Goal: Task Accomplishment & Management: Use online tool/utility

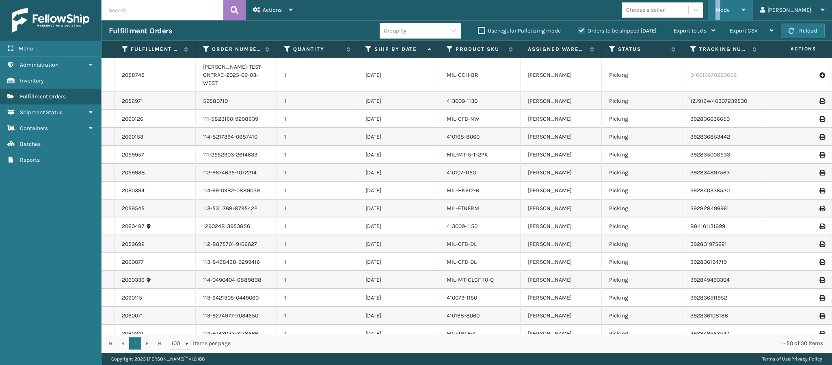
click at [730, 11] on span "Mode" at bounding box center [723, 9] width 14 height 7
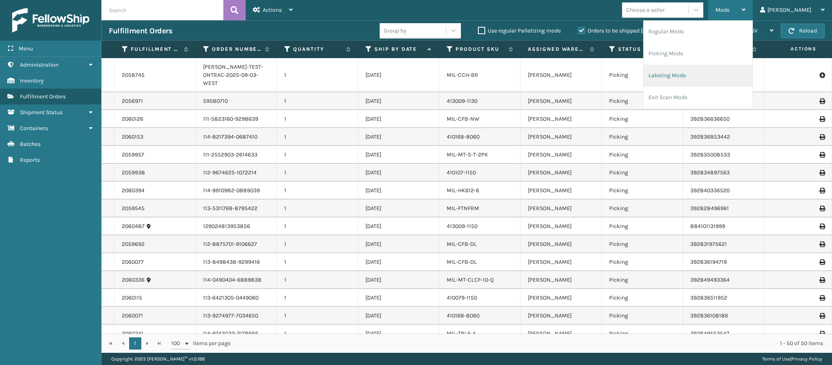
click at [681, 78] on li "Labeling Mode" at bounding box center [698, 76] width 109 height 22
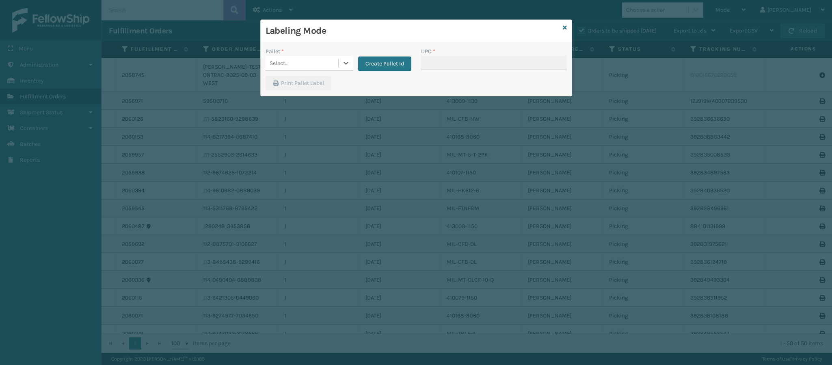
click at [331, 61] on div "Select..." at bounding box center [302, 62] width 73 height 13
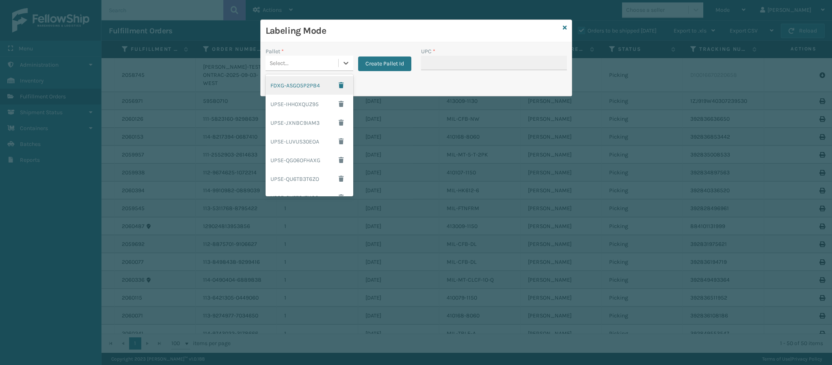
drag, startPoint x: 299, startPoint y: 89, endPoint x: 306, endPoint y: 87, distance: 7.2
click at [300, 88] on div "FDXG-ASGO5P2PB4" at bounding box center [310, 85] width 88 height 19
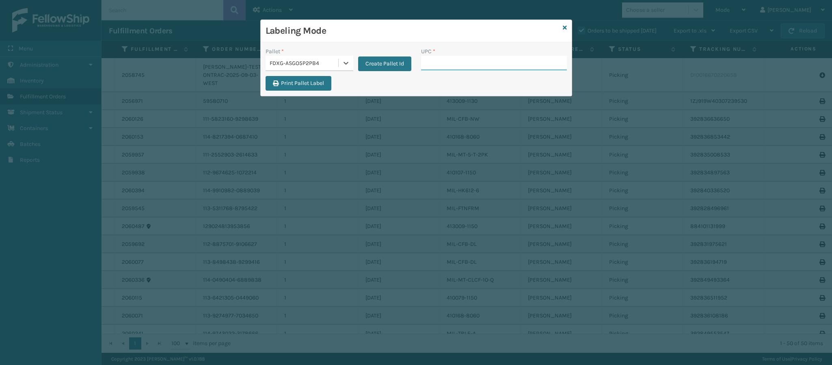
click at [466, 69] on input "UPC *" at bounding box center [494, 63] width 146 height 15
type input "840985112622"
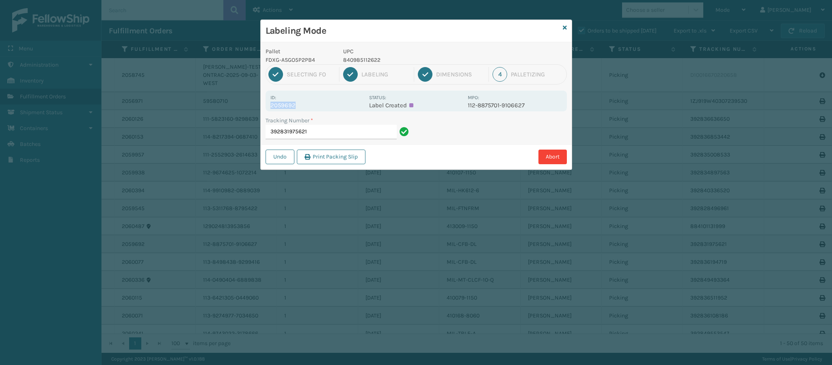
drag, startPoint x: 294, startPoint y: 103, endPoint x: 262, endPoint y: 106, distance: 32.3
click at [262, 106] on div "Pallet FDXG-ASGO5P2PB4 UPC 840985112622 1 Selecting FO 2 Labeling 3 Dimensions …" at bounding box center [416, 105] width 311 height 127
copy p "2059692"
click at [342, 99] on div "Id: 2059692" at bounding box center [317, 101] width 94 height 16
click at [335, 125] on input "392831975621" at bounding box center [331, 132] width 131 height 15
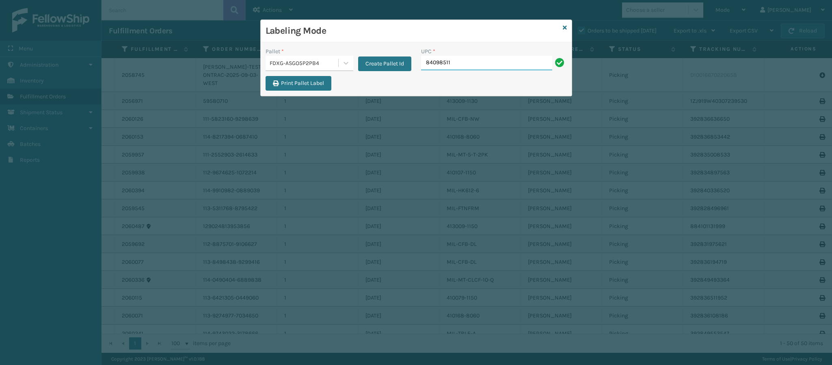
type input "840985112"
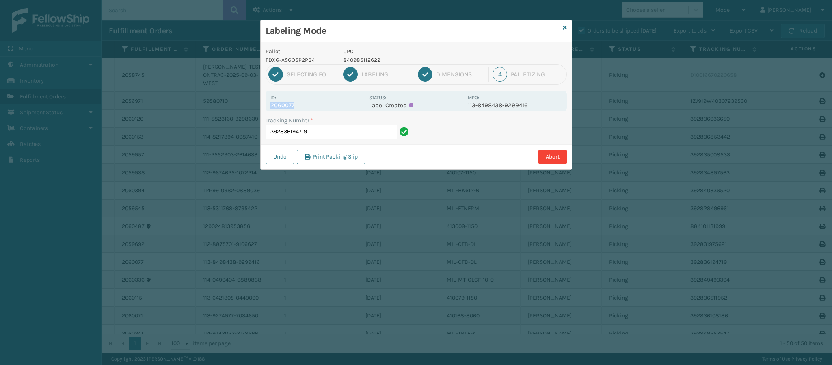
drag, startPoint x: 294, startPoint y: 104, endPoint x: 265, endPoint y: 105, distance: 28.8
click at [265, 105] on div "Pallet FDXG-ASGO5P2PB4 UPC 840985112622 1 Selecting FO 2 Labeling 3 Dimensions …" at bounding box center [416, 105] width 311 height 127
copy p "2060077"
click at [333, 136] on input "392836194719" at bounding box center [331, 132] width 131 height 15
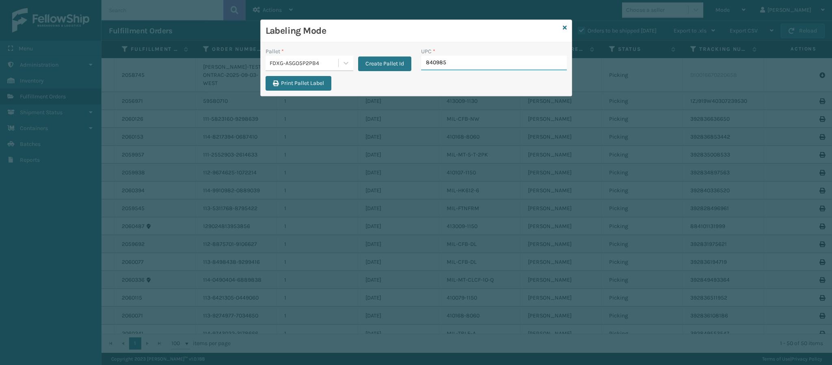
type input "8409851"
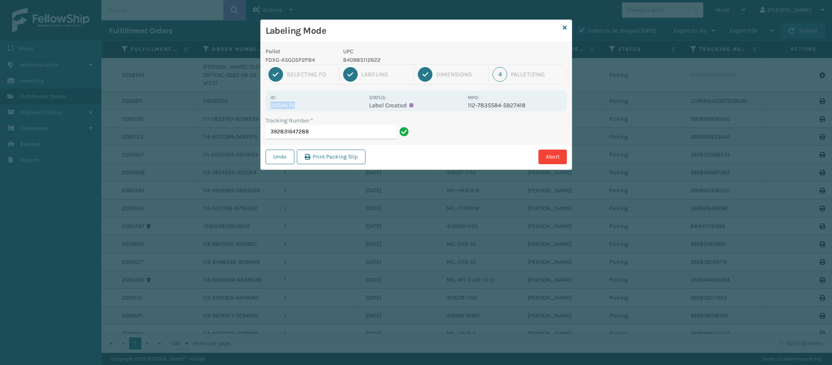
drag, startPoint x: 294, startPoint y: 104, endPoint x: 264, endPoint y: 106, distance: 29.3
click at [264, 106] on div "Pallet FDXG-ASGO5P2PB4 UPC 840985112622 1 Selecting FO 2 Labeling 3 Dimensions …" at bounding box center [416, 105] width 311 height 127
copy p "2059676"
click at [344, 137] on input "392831647288" at bounding box center [331, 132] width 131 height 15
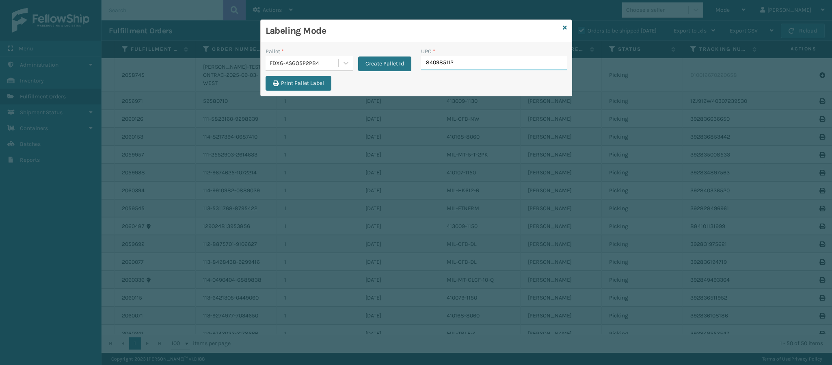
type input "8409851126"
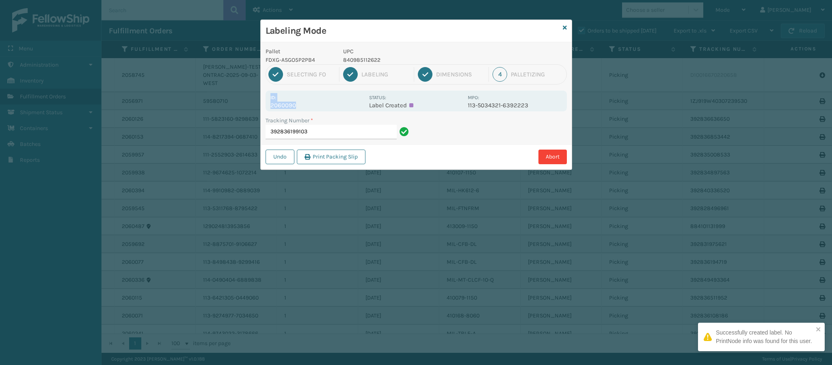
drag, startPoint x: 295, startPoint y: 105, endPoint x: 260, endPoint y: 100, distance: 35.3
click at [260, 100] on div "Labeling Mode Pallet FDXG-ASGO5P2PB4 UPC 840985112622 1 Selecting FO 2 Labeling…" at bounding box center [416, 94] width 312 height 150
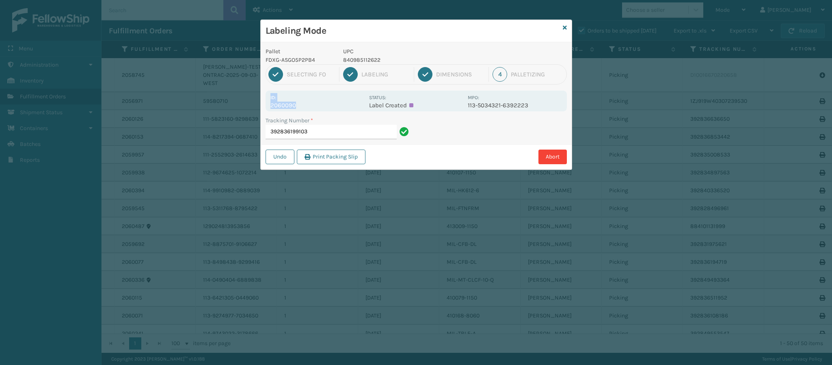
drag, startPoint x: 317, startPoint y: 97, endPoint x: 311, endPoint y: 101, distance: 7.5
click at [316, 99] on div "Id: 2060090" at bounding box center [317, 101] width 94 height 16
click at [299, 105] on p "2060090" at bounding box center [317, 105] width 94 height 7
click at [300, 104] on p "2060090" at bounding box center [317, 105] width 94 height 7
click at [303, 104] on p "2060090" at bounding box center [317, 105] width 94 height 7
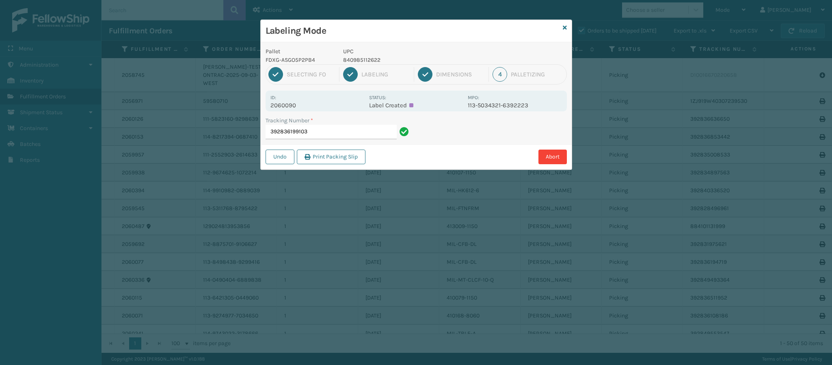
click at [303, 104] on p "2060090" at bounding box center [317, 105] width 94 height 7
click at [303, 103] on p "2060090" at bounding box center [317, 105] width 94 height 7
drag, startPoint x: 294, startPoint y: 107, endPoint x: 271, endPoint y: 106, distance: 22.8
click at [271, 106] on p "2060090" at bounding box center [317, 105] width 94 height 7
click at [300, 104] on p "2060090" at bounding box center [317, 105] width 94 height 7
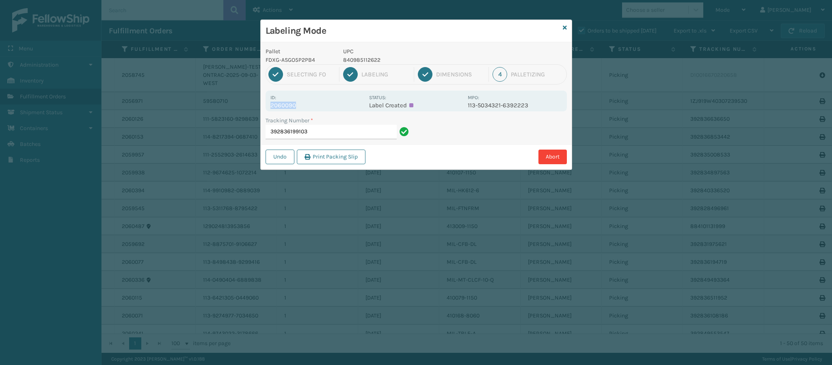
drag, startPoint x: 294, startPoint y: 105, endPoint x: 269, endPoint y: 105, distance: 24.8
click at [269, 105] on div "Id: 2060090 Status: Label Created MPO: 113-5034321-6392223" at bounding box center [416, 101] width 301 height 21
copy p "2060090"
click at [318, 136] on input "392836199103" at bounding box center [331, 132] width 131 height 15
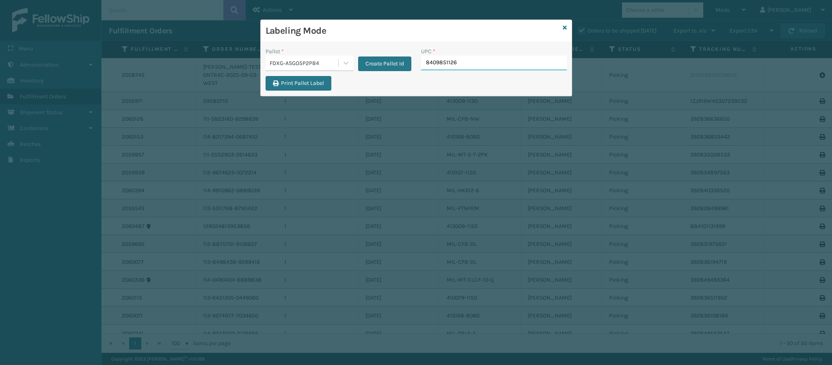
type input "84098511262"
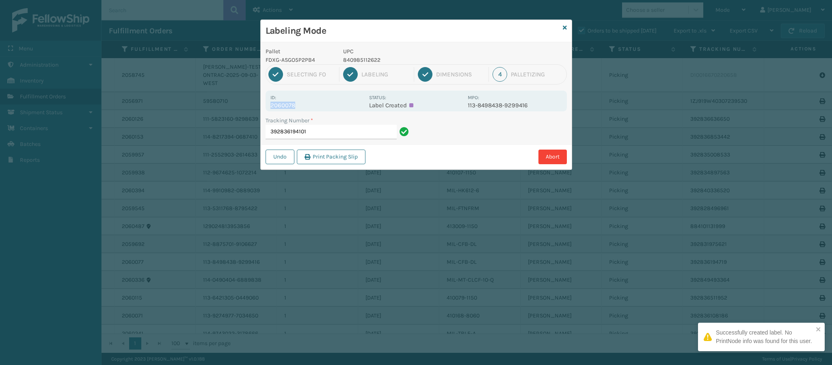
drag, startPoint x: 294, startPoint y: 105, endPoint x: 271, endPoint y: 103, distance: 22.8
click at [271, 103] on p "2060078" at bounding box center [317, 105] width 94 height 7
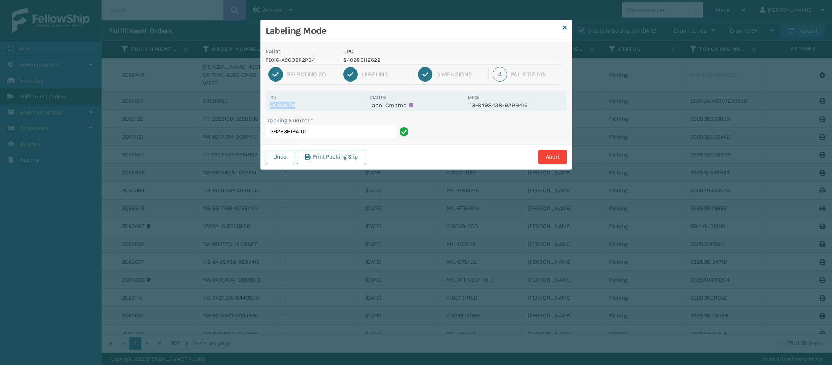
copy p "2060078"
click at [366, 134] on input "392836194101" at bounding box center [331, 132] width 131 height 15
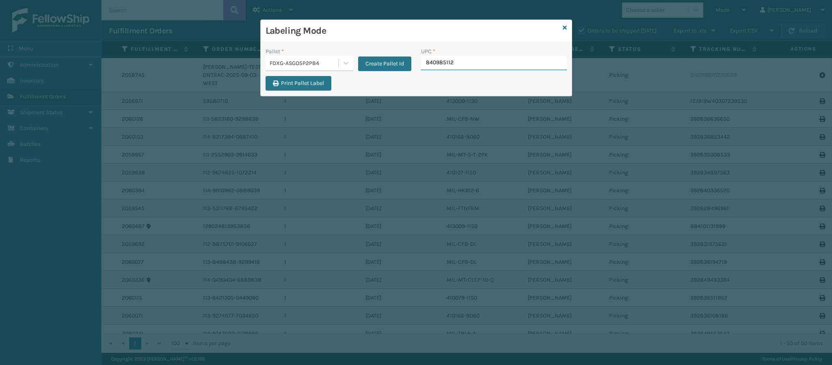
type input "8409851126"
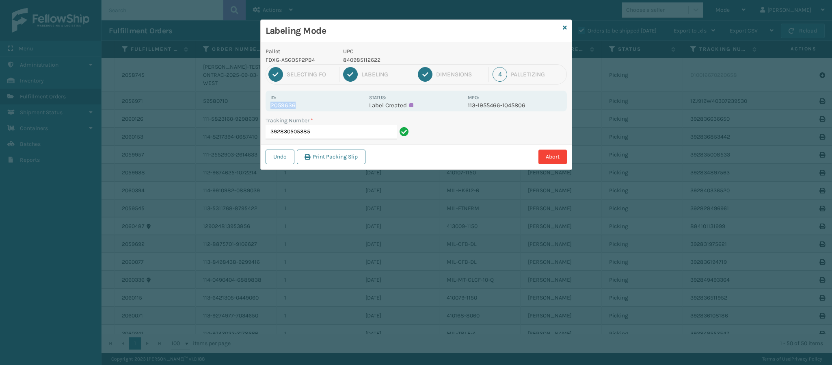
drag, startPoint x: 294, startPoint y: 106, endPoint x: 266, endPoint y: 105, distance: 27.6
click at [266, 105] on div "Id: 2059636 Status: Label Created MPO: 113-1955466-1045806" at bounding box center [416, 101] width 301 height 21
copy p "2059636"
click at [318, 133] on input "392830505385" at bounding box center [331, 132] width 131 height 15
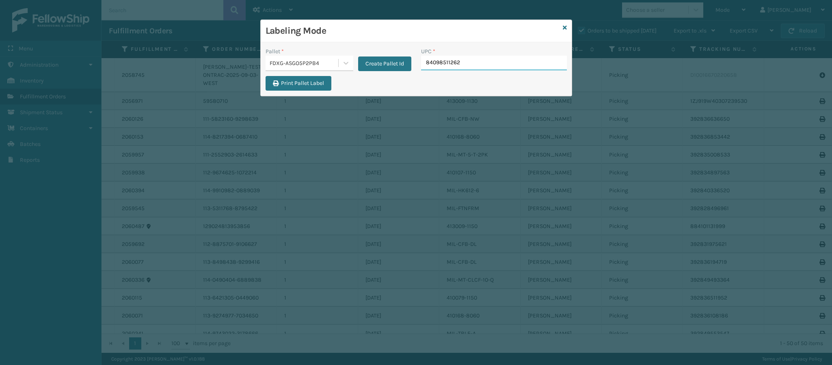
type input "840985112622"
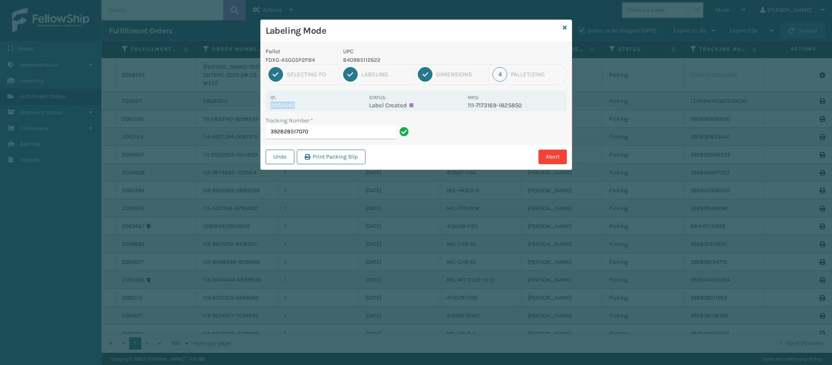
drag, startPoint x: 294, startPoint y: 105, endPoint x: 270, endPoint y: 105, distance: 23.6
click at [270, 105] on p "2059542" at bounding box center [317, 105] width 94 height 7
copy p "2059542"
click at [323, 133] on input "392828517070" at bounding box center [331, 132] width 131 height 15
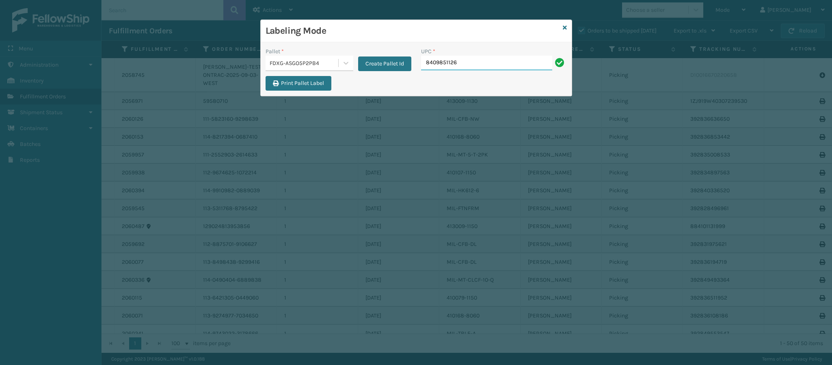
type input "84098511262"
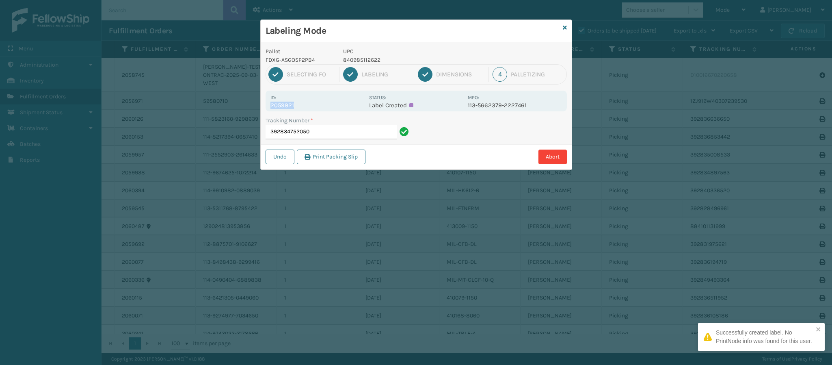
drag, startPoint x: 293, startPoint y: 106, endPoint x: 268, endPoint y: 105, distance: 24.4
click at [268, 105] on div "Id: 2059921 Status: Label Created MPO: 113-5662379-2227461" at bounding box center [416, 101] width 301 height 21
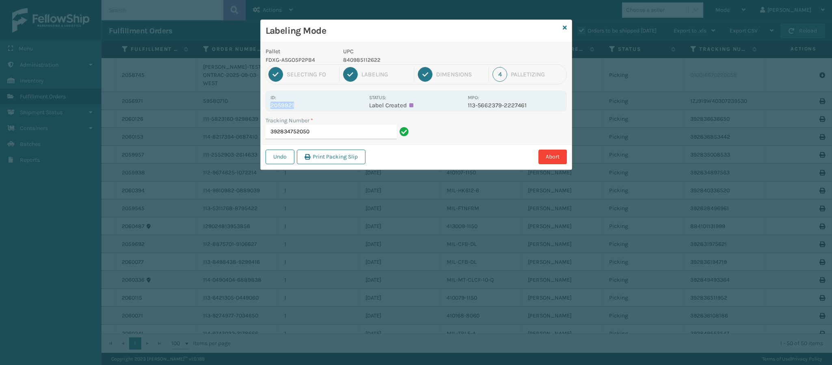
copy p "2059921"
click at [359, 136] on input "392834752050" at bounding box center [331, 132] width 131 height 15
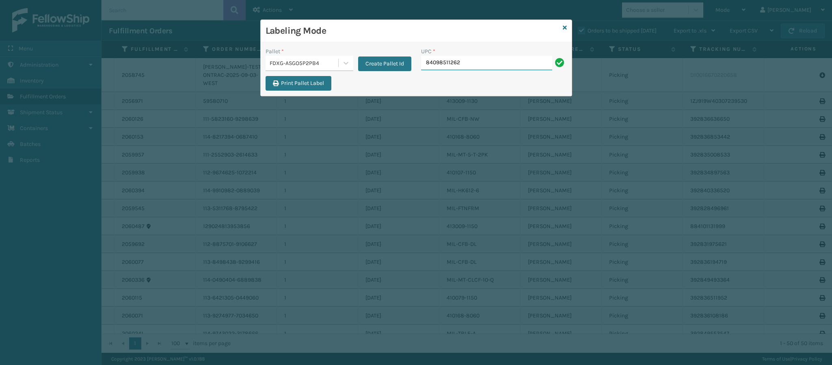
type input "840985112622"
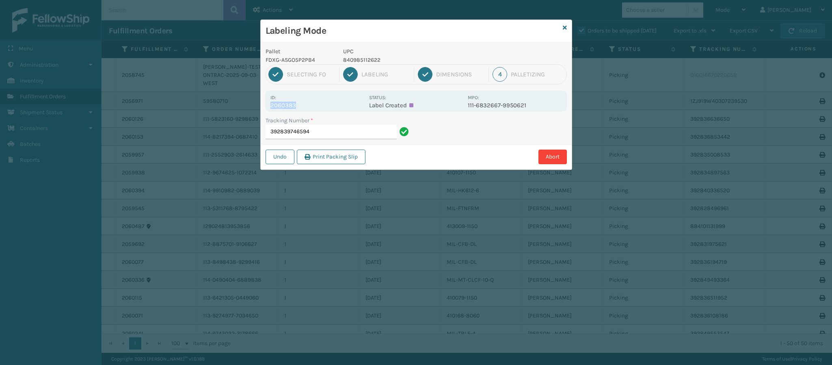
drag, startPoint x: 295, startPoint y: 105, endPoint x: 270, endPoint y: 106, distance: 25.2
click at [270, 106] on div "Id: 2060383 Status: Label Created MPO: 111-6832667-9950621" at bounding box center [416, 101] width 301 height 21
copy p "2060383"
click at [344, 133] on input "392839746594" at bounding box center [331, 132] width 131 height 15
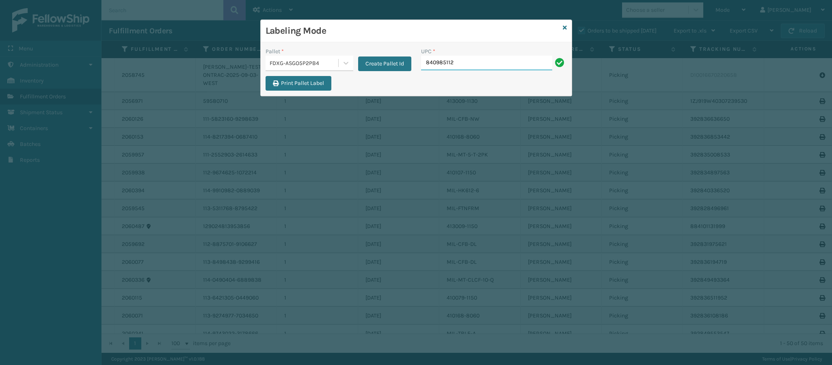
type input "8409851126"
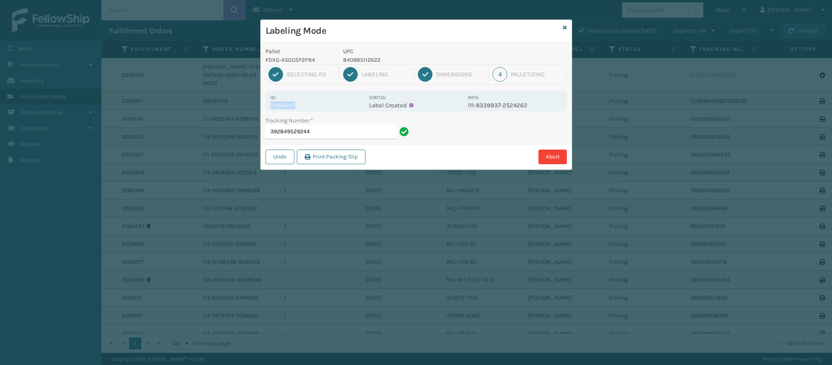
drag, startPoint x: 294, startPoint y: 104, endPoint x: 264, endPoint y: 103, distance: 29.3
click at [264, 103] on div "Pallet FDXG-ASGO5P2PB4 UPC 840985112622 1 Selecting FO 2 Labeling 3 Dimensions …" at bounding box center [416, 105] width 311 height 127
copy p "2060307"
click at [344, 128] on input "392849529244" at bounding box center [331, 132] width 131 height 15
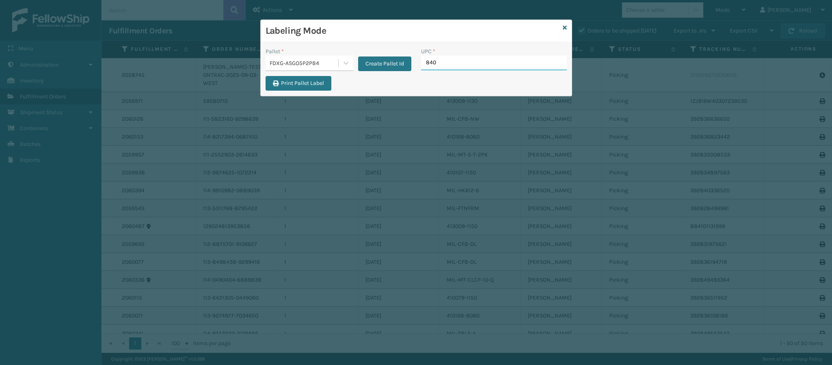
type input "8409"
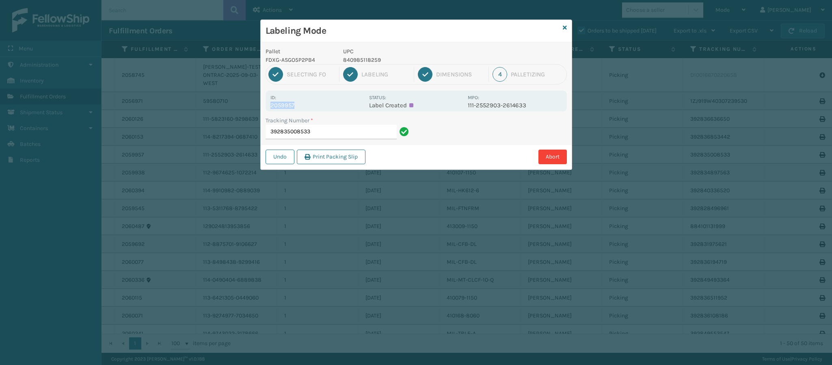
drag, startPoint x: 294, startPoint y: 108, endPoint x: 264, endPoint y: 104, distance: 30.3
click at [264, 104] on div "Pallet FDXG-ASGO5P2PB4 UPC 840985118259 1 Selecting FO 2 Labeling 3 Dimensions …" at bounding box center [416, 105] width 311 height 127
click at [360, 130] on input "392835008533" at bounding box center [331, 132] width 131 height 15
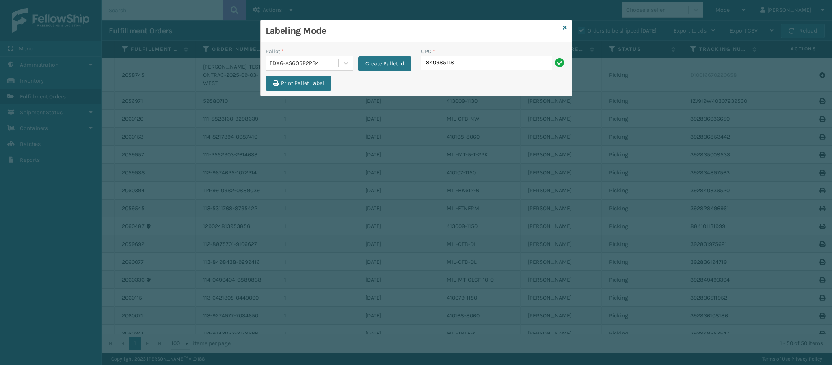
type input "8409851182"
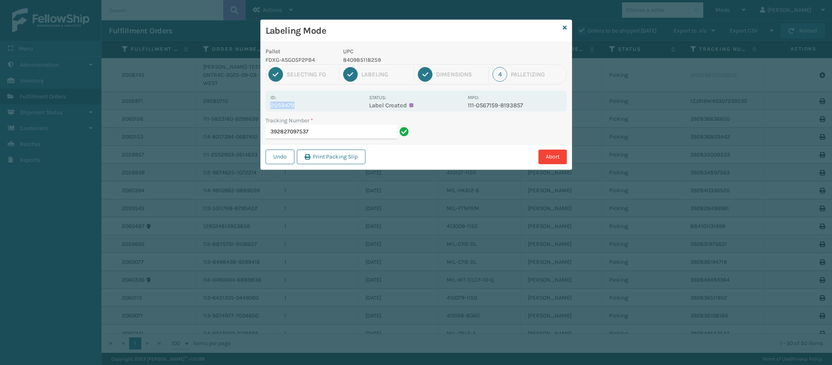
drag, startPoint x: 294, startPoint y: 106, endPoint x: 262, endPoint y: 104, distance: 31.8
click at [262, 104] on div "Pallet FDXG-ASGO5P2PB4 UPC 840985118259 1 Selecting FO 2 Labeling 3 Dimensions …" at bounding box center [416, 105] width 311 height 127
click at [331, 103] on p "2059479" at bounding box center [317, 105] width 94 height 7
click at [347, 136] on input "392827097537" at bounding box center [331, 132] width 131 height 15
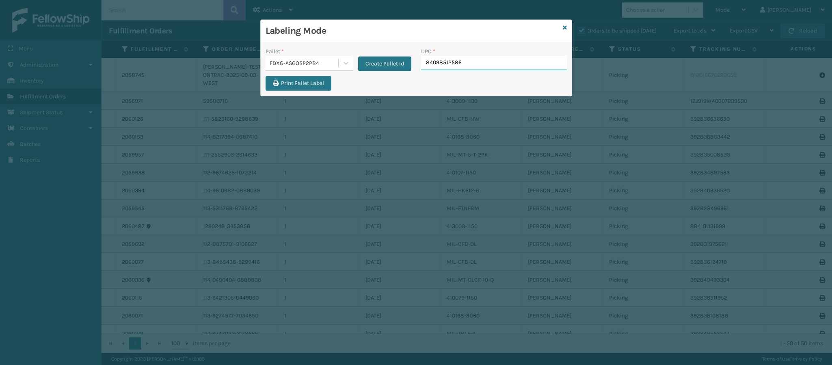
type input "840985125868"
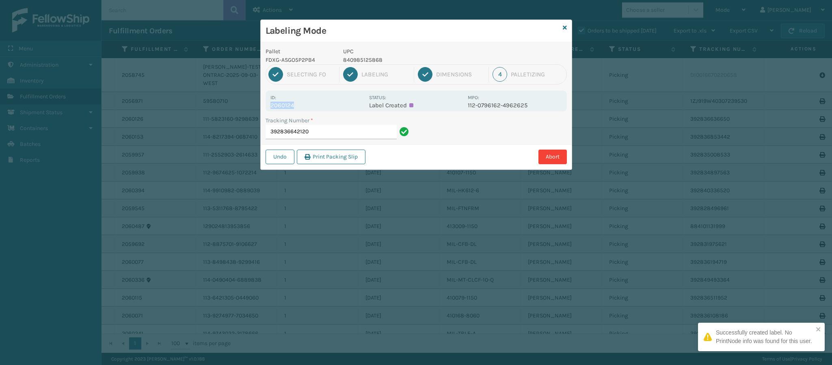
drag, startPoint x: 292, startPoint y: 106, endPoint x: 259, endPoint y: 105, distance: 33.7
click at [259, 105] on div "Labeling Mode Pallet FDXG-ASGO5P2PB4 UPC 840985125868 1 Selecting FO 2 Labeling…" at bounding box center [416, 182] width 832 height 365
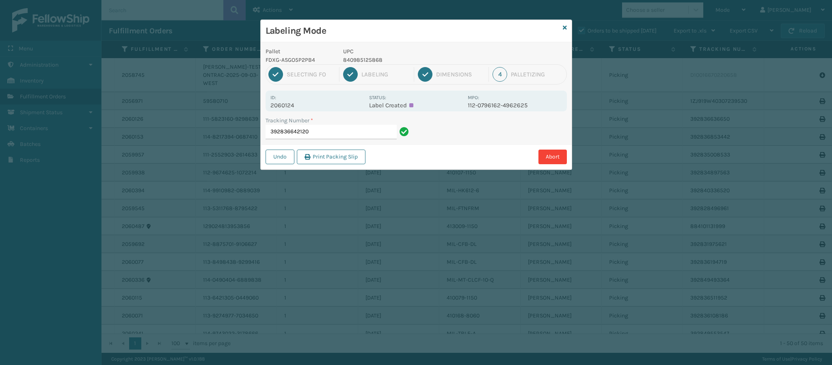
click at [310, 100] on div "Id: 2060124" at bounding box center [317, 101] width 94 height 16
click at [320, 131] on input "392836642120" at bounding box center [331, 132] width 131 height 15
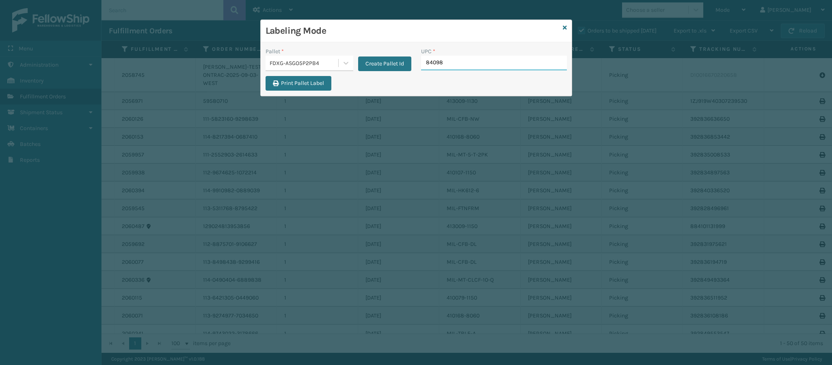
type input "840985"
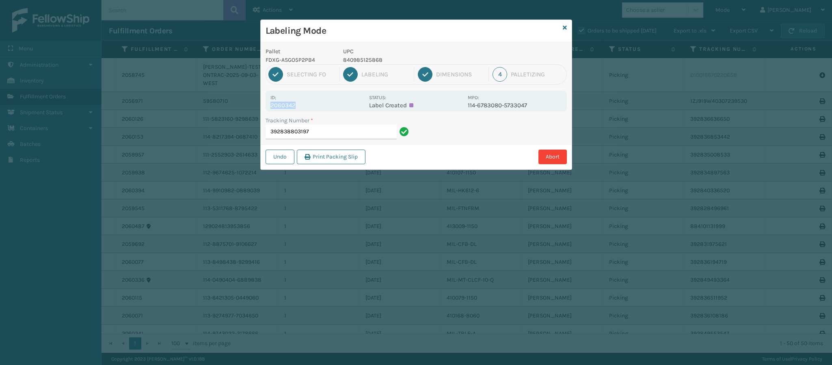
drag, startPoint x: 294, startPoint y: 108, endPoint x: 270, endPoint y: 106, distance: 23.6
click at [270, 106] on p "2060342" at bounding box center [317, 105] width 94 height 7
click at [316, 109] on p "2060342" at bounding box center [317, 105] width 94 height 7
click at [322, 128] on input "392838803197" at bounding box center [331, 132] width 131 height 15
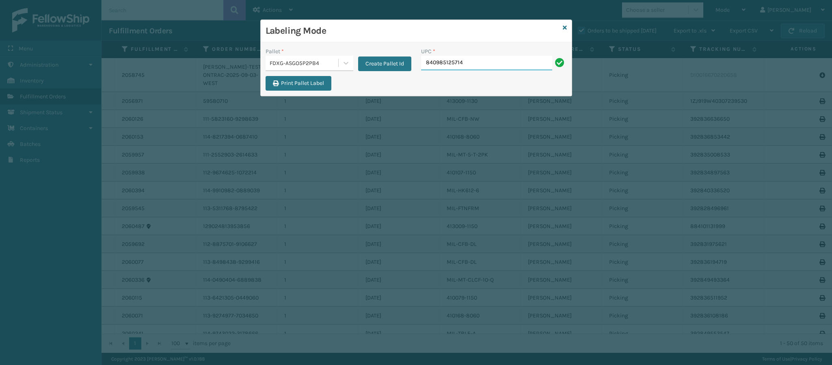
type input "840985125714"
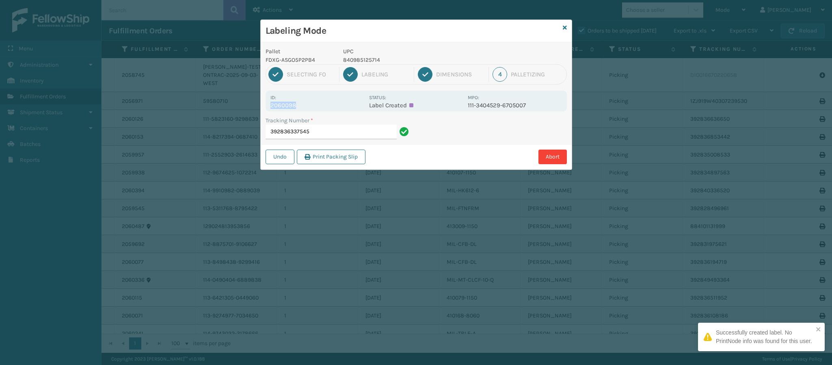
drag, startPoint x: 294, startPoint y: 105, endPoint x: 267, endPoint y: 105, distance: 27.2
click at [267, 105] on div "Id: 2060098 Status: Label Created MPO: 111-3404529-6705007" at bounding box center [416, 101] width 301 height 21
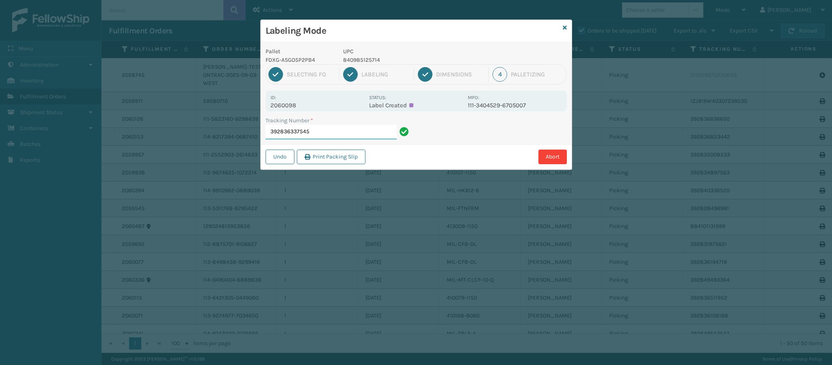
click at [340, 130] on input "392836337545" at bounding box center [331, 132] width 131 height 15
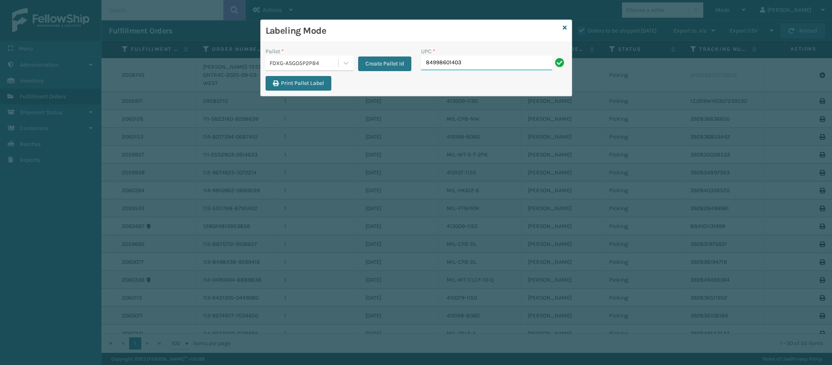
type input "849986014034"
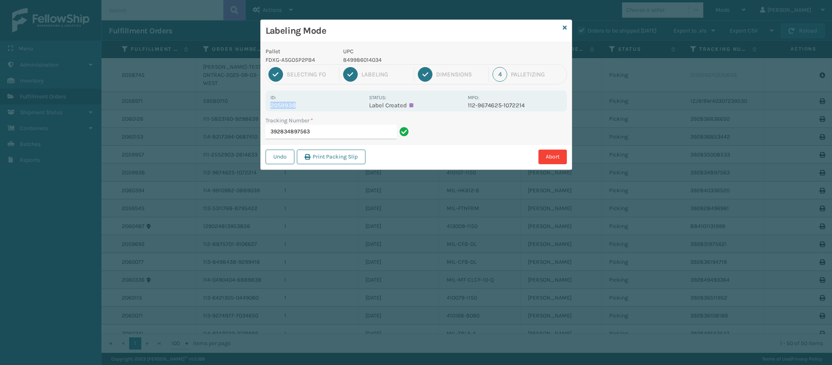
drag, startPoint x: 294, startPoint y: 104, endPoint x: 267, endPoint y: 104, distance: 26.8
click at [267, 104] on div "Id: 2059938 Status: Label Created MPO: 112-9674625-1072214" at bounding box center [416, 101] width 301 height 21
click at [340, 136] on input "392834897563" at bounding box center [331, 132] width 131 height 15
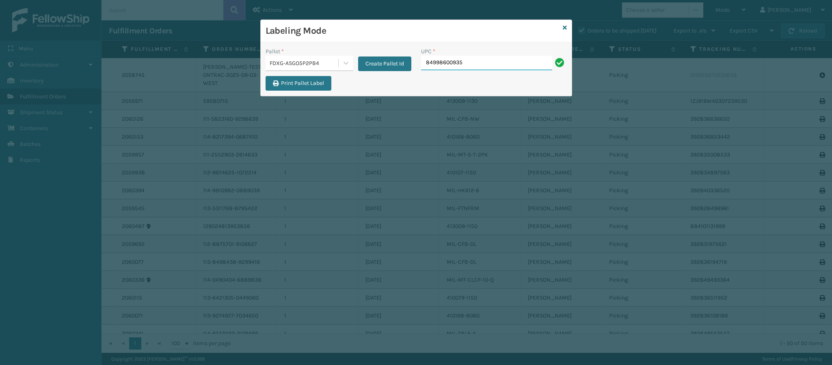
type input "849986009351"
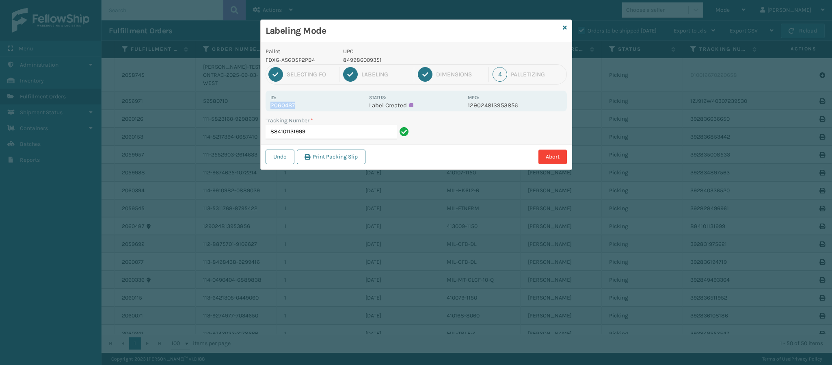
drag, startPoint x: 294, startPoint y: 105, endPoint x: 264, endPoint y: 104, distance: 29.7
click at [264, 104] on div "Pallet FDXG-ASGO5P2PB4 UPC 849986009351 1 Selecting FO 2 Labeling 3 Dimensions …" at bounding box center [416, 105] width 311 height 127
click at [324, 98] on div "Id: 2060487" at bounding box center [317, 101] width 94 height 16
click at [342, 130] on input "884101131999" at bounding box center [331, 132] width 131 height 15
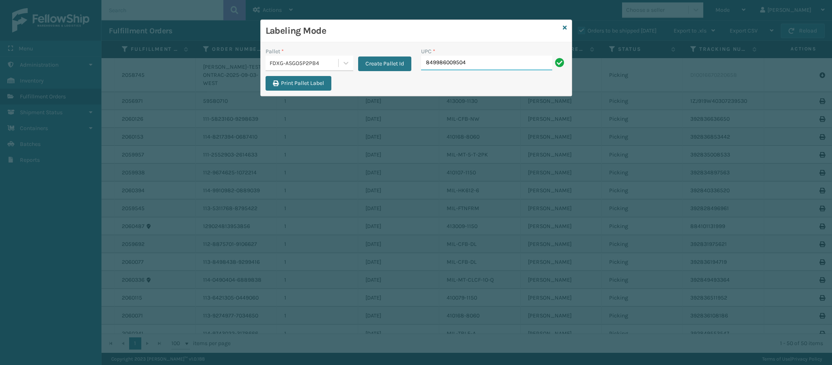
type input "849986009504"
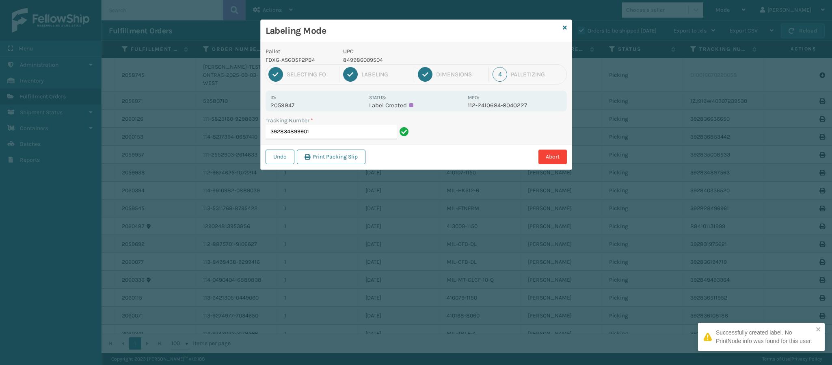
click at [297, 105] on p "2059947" at bounding box center [317, 105] width 94 height 7
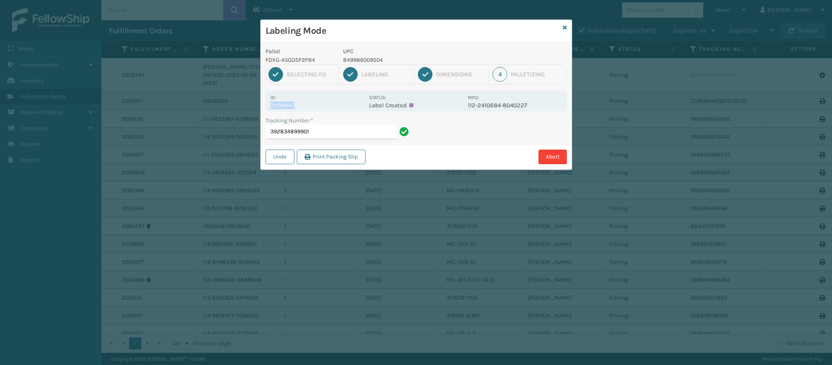
drag, startPoint x: 294, startPoint y: 105, endPoint x: 266, endPoint y: 106, distance: 28.0
click at [266, 106] on div "Id: 2059947 Status: Label Created MPO: 112-2410684-8040227" at bounding box center [416, 101] width 301 height 21
click at [318, 129] on input "392834899901" at bounding box center [331, 132] width 131 height 15
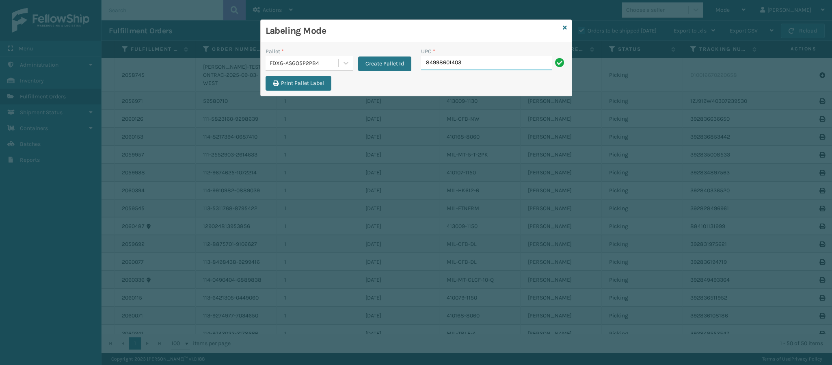
type input "849986014034"
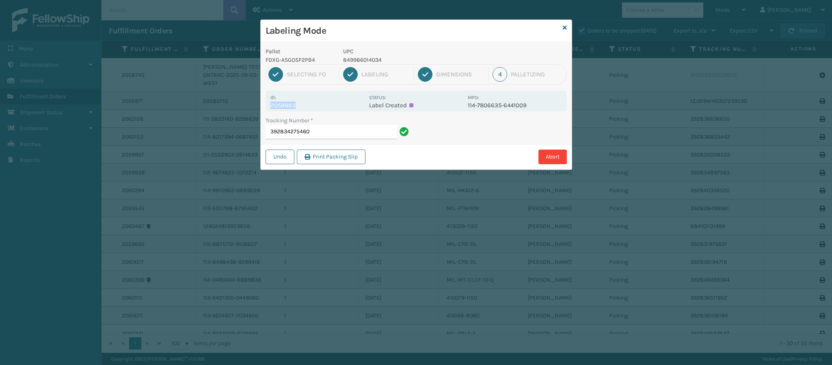
drag, startPoint x: 295, startPoint y: 105, endPoint x: 249, endPoint y: 104, distance: 45.9
click at [249, 104] on div "Labeling Mode Pallet FDXG-ASGO5P2PB4 UPC 849986014034 1 Selecting FO 2 Labeling…" at bounding box center [416, 182] width 832 height 365
click at [346, 134] on input "392834275460" at bounding box center [331, 132] width 131 height 15
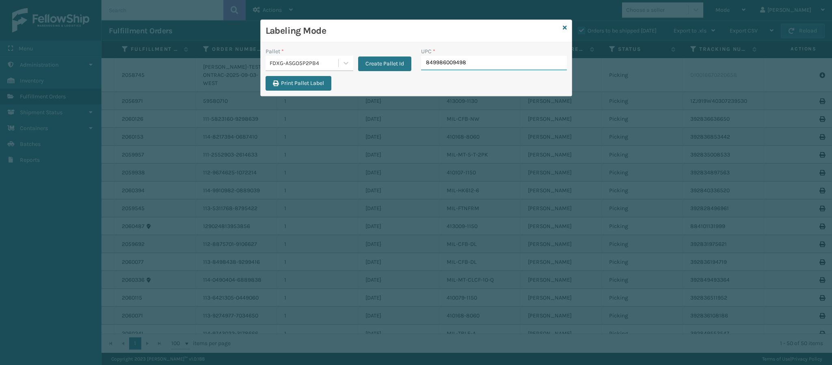
type input "849986009498"
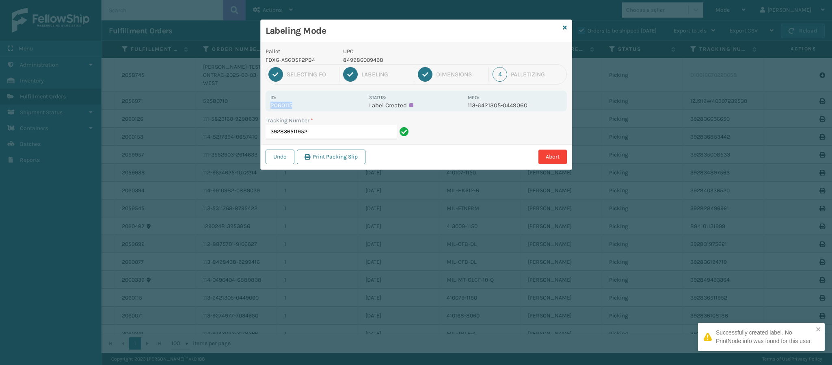
drag, startPoint x: 291, startPoint y: 107, endPoint x: 267, endPoint y: 106, distance: 24.4
click at [267, 106] on div "Id: 2060115 Status: Label Created MPO: 113-6421305-0449060" at bounding box center [416, 101] width 301 height 21
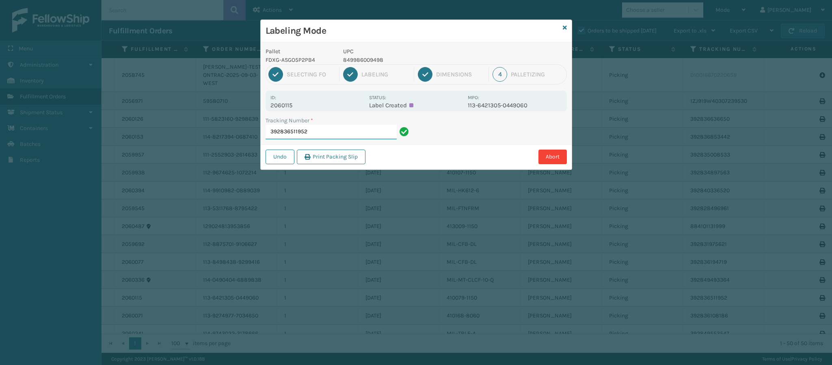
click at [340, 132] on input "392836511952" at bounding box center [331, 132] width 131 height 15
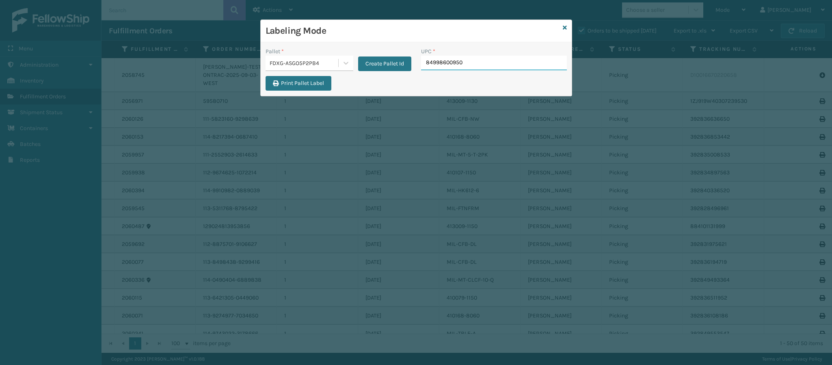
type input "849986009504"
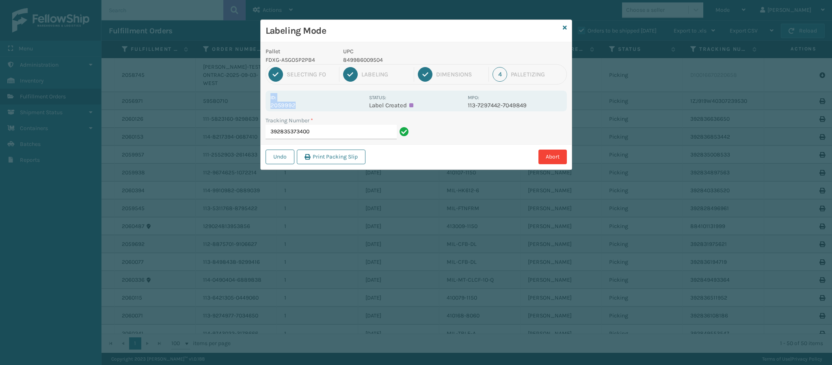
drag, startPoint x: 294, startPoint y: 105, endPoint x: 260, endPoint y: 100, distance: 34.1
click at [260, 100] on div "Labeling Mode Pallet FDXG-ASGO5P2PB4 UPC 849986009504 1 Selecting FO 2 Labeling…" at bounding box center [416, 94] width 312 height 150
drag, startPoint x: 322, startPoint y: 99, endPoint x: 318, endPoint y: 102, distance: 4.6
click at [320, 100] on div "Id: 2059992" at bounding box center [317, 101] width 94 height 16
click at [301, 100] on div "Id: 2059992" at bounding box center [317, 101] width 94 height 16
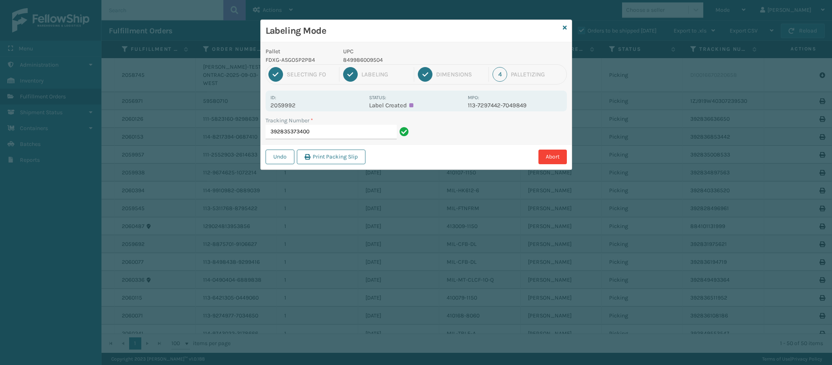
click at [301, 100] on div "Id: 2059992" at bounding box center [317, 101] width 94 height 16
drag, startPoint x: 294, startPoint y: 105, endPoint x: 267, endPoint y: 104, distance: 27.2
click at [267, 104] on div "Id: 2059992 Status: Label Created MPO: 113-7297442-7049849" at bounding box center [416, 101] width 301 height 21
click at [316, 131] on input "392835373400" at bounding box center [331, 132] width 131 height 15
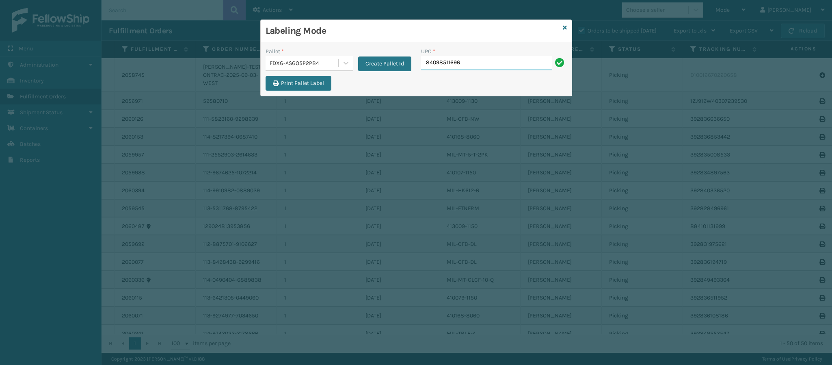
type input "840985116965"
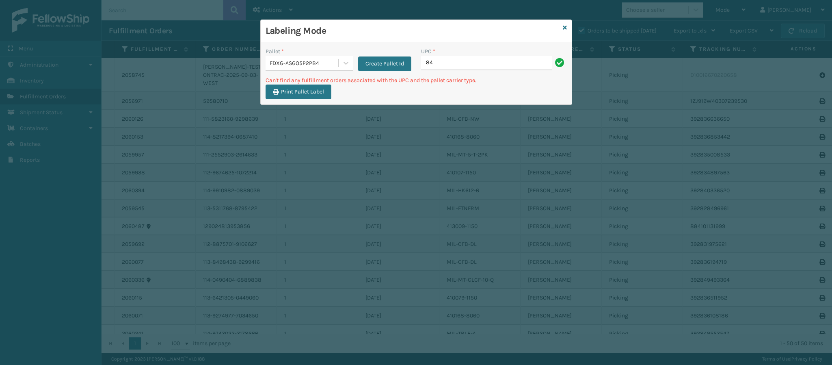
type input "8"
type input "MIL-HK612-6"
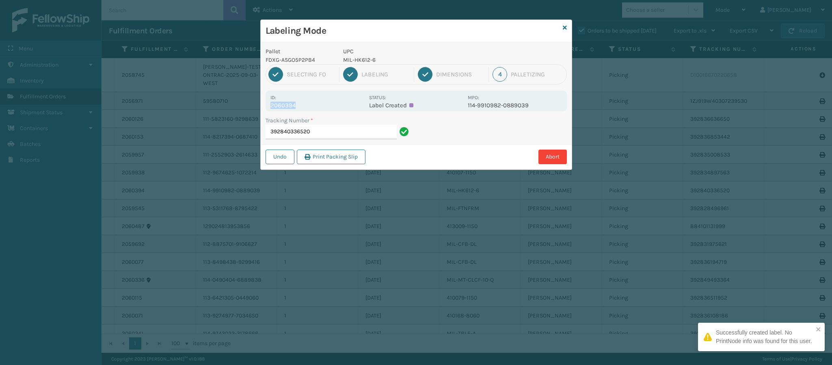
drag, startPoint x: 294, startPoint y: 105, endPoint x: 265, endPoint y: 104, distance: 29.3
click at [265, 104] on div "Pallet FDXG-ASGO5P2PB4 UPC MIL-HK612-6 1 Selecting FO 2 Labeling 3 Dimensions 4…" at bounding box center [416, 105] width 311 height 127
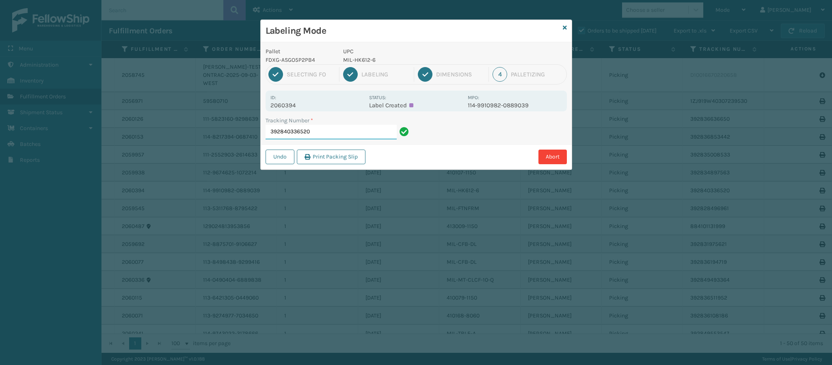
click at [361, 132] on input "392840336520" at bounding box center [331, 132] width 131 height 15
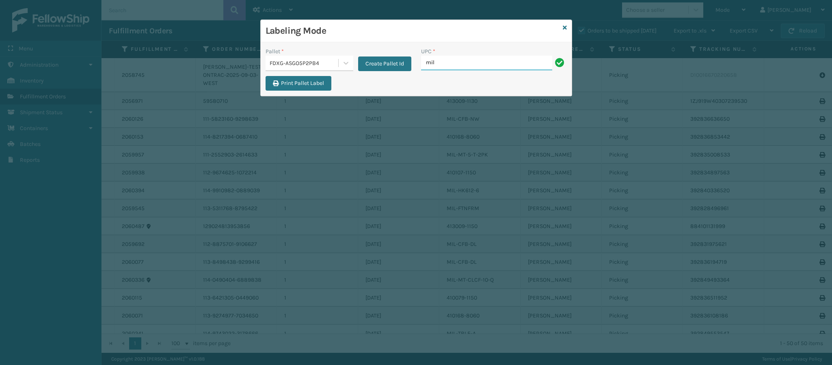
type input "MIL-HK612-6"
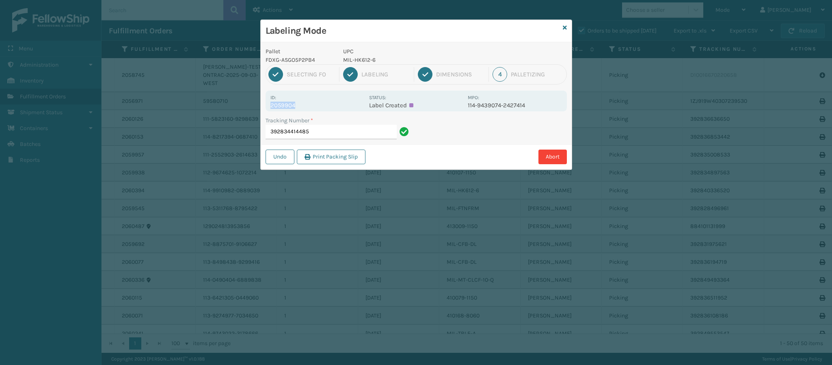
drag, startPoint x: 294, startPoint y: 105, endPoint x: 265, endPoint y: 105, distance: 29.2
click at [265, 105] on div "Pallet FDXG-ASGO5P2PB4 UPC MIL-HK612-6 1 Selecting FO 2 Labeling 3 Dimensions 4…" at bounding box center [416, 105] width 311 height 127
click at [349, 128] on input "392834414485" at bounding box center [331, 132] width 131 height 15
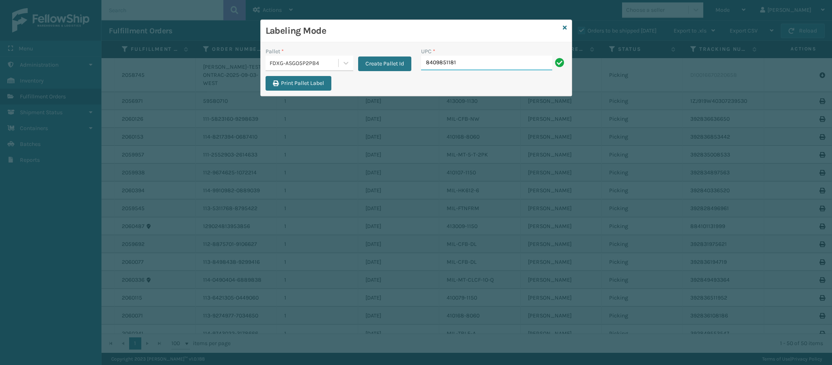
type input "84098511818"
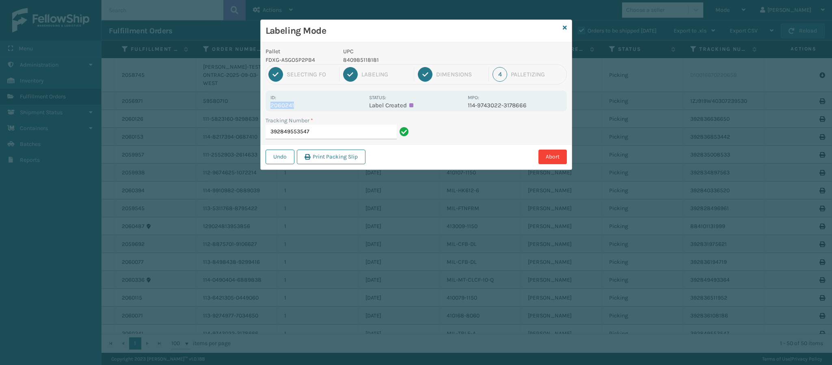
drag, startPoint x: 293, startPoint y: 105, endPoint x: 260, endPoint y: 106, distance: 32.9
click at [260, 106] on div "Labeling Mode Pallet FDXG-ASGO5P2PB4 UPC 840985118181 1 Selecting FO 2 Labeling…" at bounding box center [416, 94] width 312 height 150
click at [339, 128] on input "392849553547" at bounding box center [331, 132] width 131 height 15
click at [340, 132] on input "392849553547" at bounding box center [331, 132] width 131 height 15
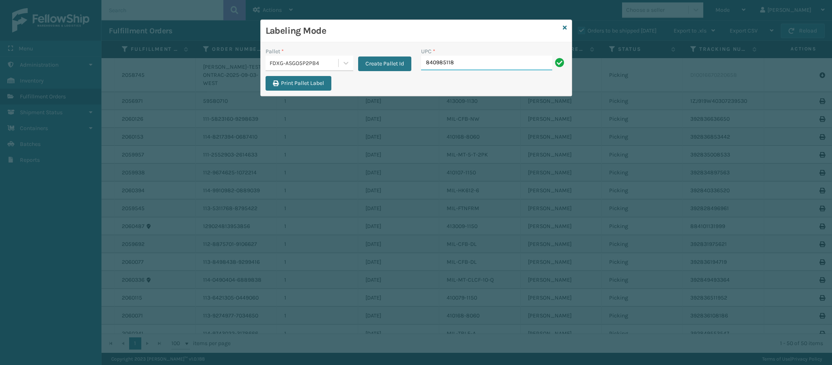
type input "8409851181"
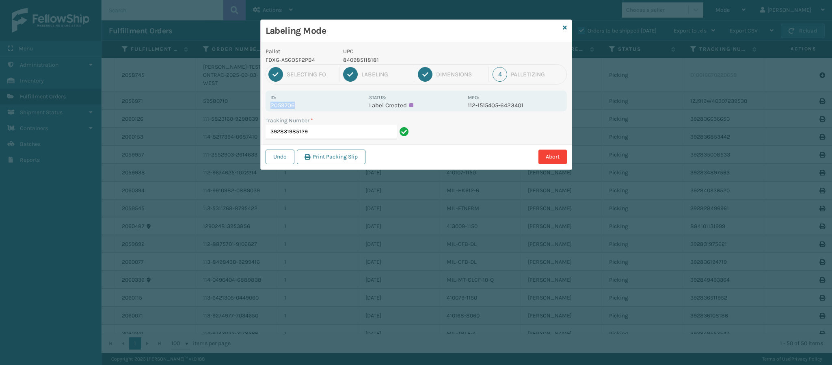
drag, startPoint x: 294, startPoint y: 105, endPoint x: 267, endPoint y: 104, distance: 26.8
click at [267, 104] on div "Id: 2059706 Status: Label Created MPO: 112-1515405-6423401" at bounding box center [416, 101] width 301 height 21
click at [320, 130] on input "392831985129" at bounding box center [331, 132] width 131 height 15
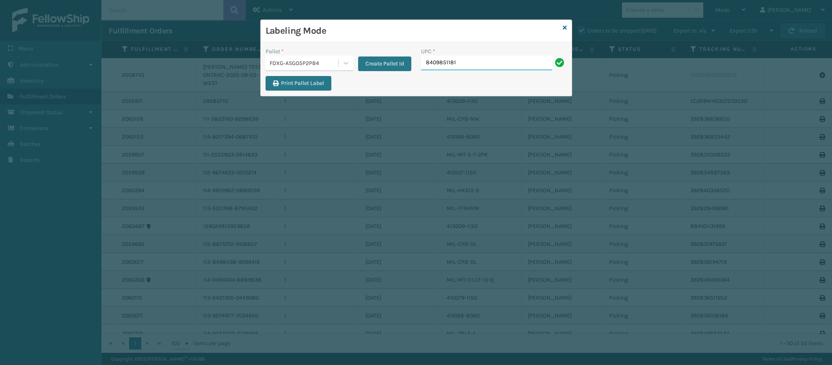
type input "84098511818"
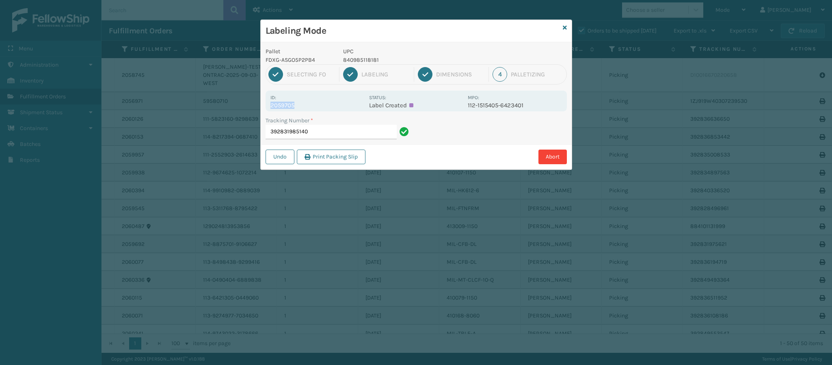
drag, startPoint x: 293, startPoint y: 106, endPoint x: 267, endPoint y: 106, distance: 26.0
click at [267, 106] on div "Id: 2059705 Status: Label Created MPO: 112-1515405-6423401" at bounding box center [416, 101] width 301 height 21
click at [321, 134] on input "392831985140" at bounding box center [331, 132] width 131 height 15
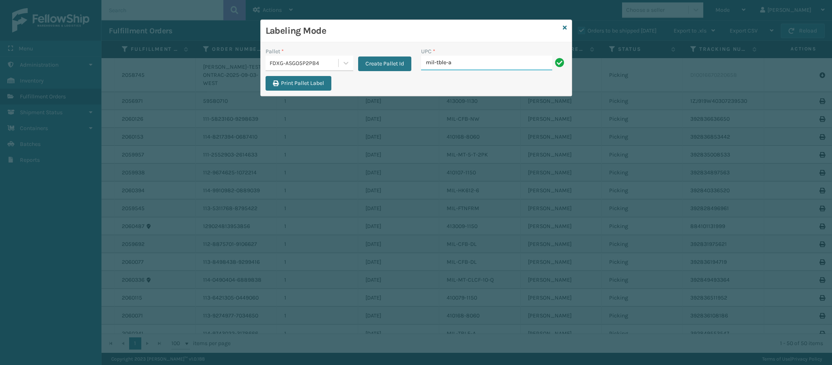
type input "mil-tble-a"
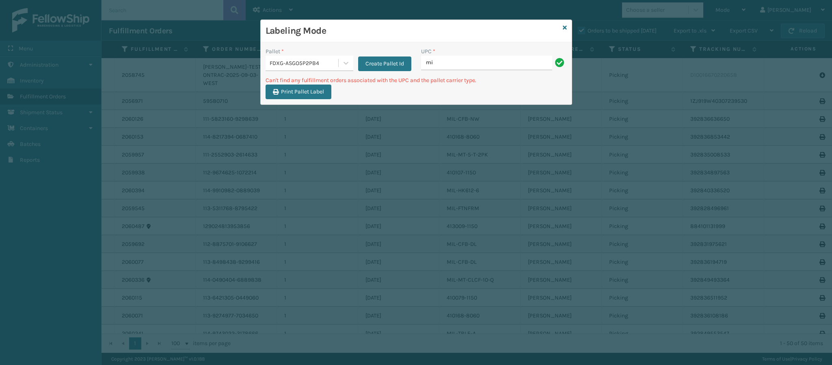
type input "m"
type input "MIL-TBLE-BK"
type input "M"
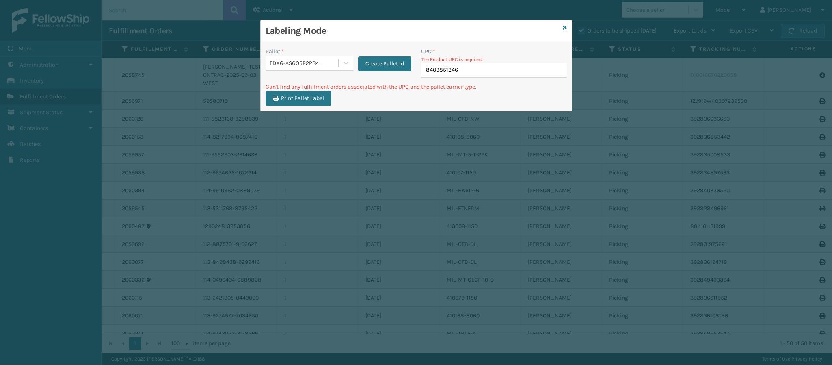
type input "84098512461"
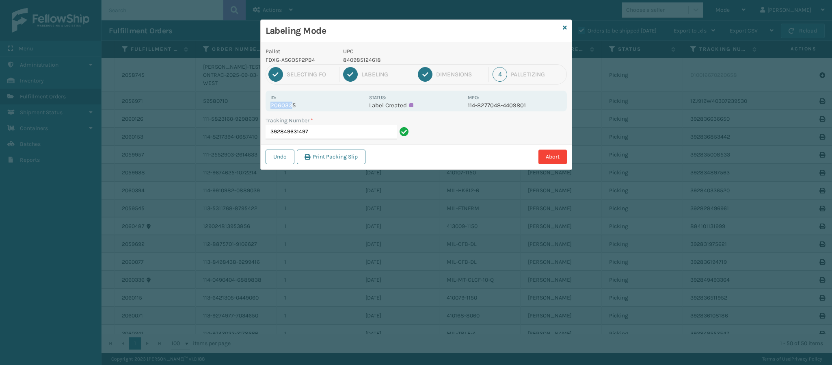
drag, startPoint x: 294, startPoint y: 105, endPoint x: 268, endPoint y: 105, distance: 25.2
click at [268, 105] on div "Id: 2060335 Status: Label Created MPO: 114-8277048-4409801" at bounding box center [416, 101] width 301 height 21
click at [300, 107] on p "2060335" at bounding box center [317, 105] width 94 height 7
drag, startPoint x: 295, startPoint y: 106, endPoint x: 261, endPoint y: 103, distance: 33.9
click at [261, 103] on div "Pallet FDXG-ASGO5P2PB4 UPC 840985124618 1 Selecting FO 2 Labeling 3 Dimensions …" at bounding box center [416, 105] width 311 height 127
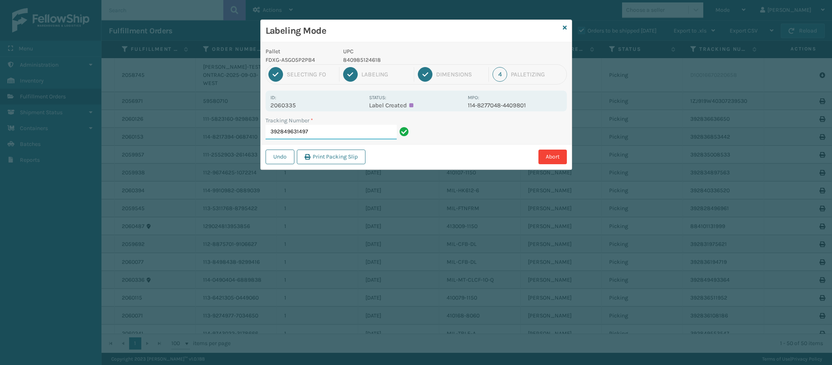
click at [312, 127] on input "392849631497" at bounding box center [331, 132] width 131 height 15
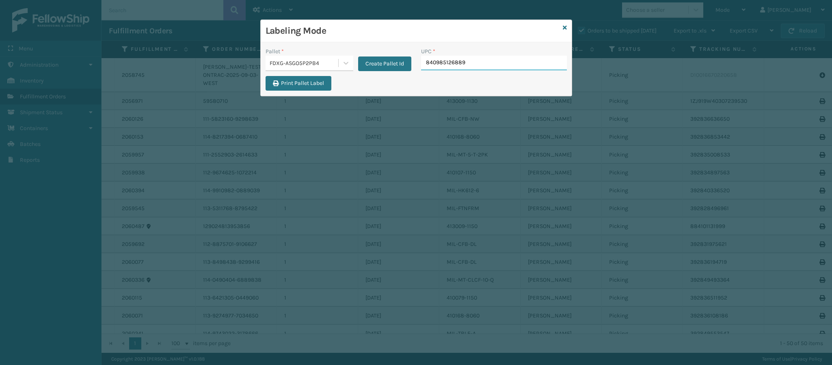
type input "840985126889"
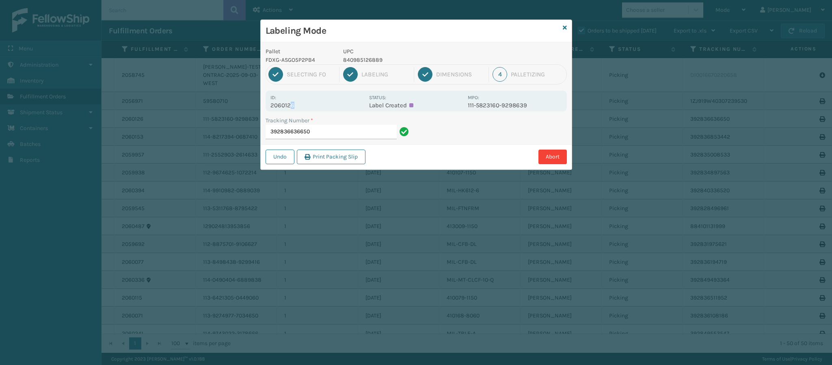
drag, startPoint x: 294, startPoint y: 105, endPoint x: 290, endPoint y: 106, distance: 4.2
click at [290, 106] on p "2060126" at bounding box center [317, 105] width 94 height 7
click at [296, 104] on p "2060126" at bounding box center [317, 105] width 94 height 7
drag, startPoint x: 293, startPoint y: 106, endPoint x: 269, endPoint y: 107, distance: 23.6
click at [269, 107] on div "Id: 2060126 Status: Label Created MPO: 111-5823160-9298639" at bounding box center [416, 101] width 301 height 21
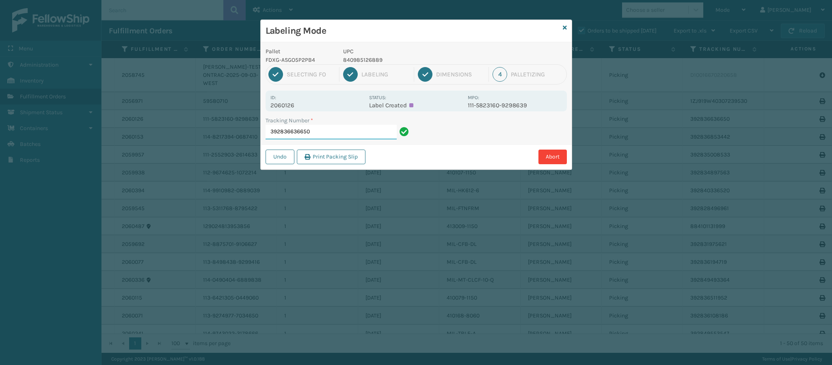
click at [312, 129] on input "392836636650" at bounding box center [331, 132] width 131 height 15
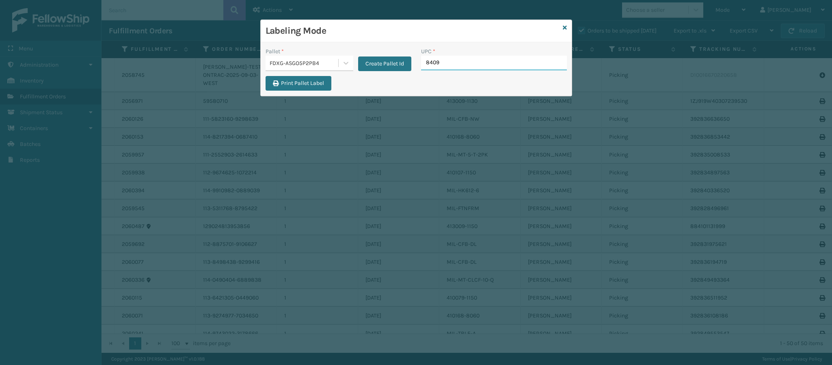
type input "84098"
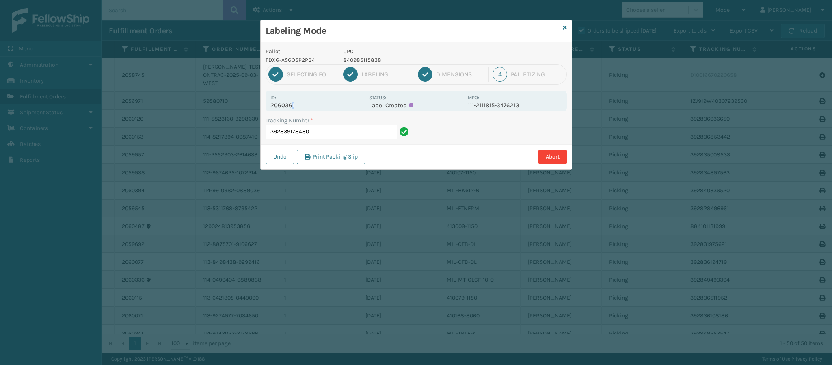
drag, startPoint x: 295, startPoint y: 106, endPoint x: 291, endPoint y: 107, distance: 4.2
click at [291, 107] on p "2060361" at bounding box center [317, 105] width 94 height 7
click at [293, 105] on p "2060361" at bounding box center [317, 105] width 94 height 7
drag, startPoint x: 293, startPoint y: 105, endPoint x: 261, endPoint y: 105, distance: 32.1
click at [261, 105] on div "Pallet FDXG-ASGO5P2PB4 UPC 840985115838 1 Selecting FO 2 Labeling 3 Dimensions …" at bounding box center [416, 105] width 311 height 127
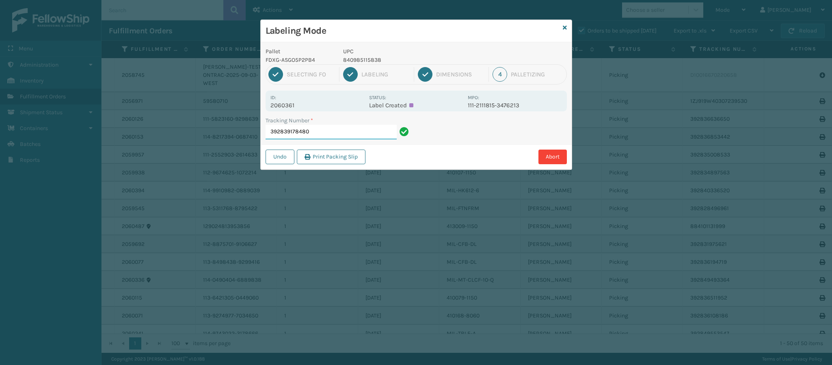
click at [332, 128] on input "392839178480" at bounding box center [331, 132] width 131 height 15
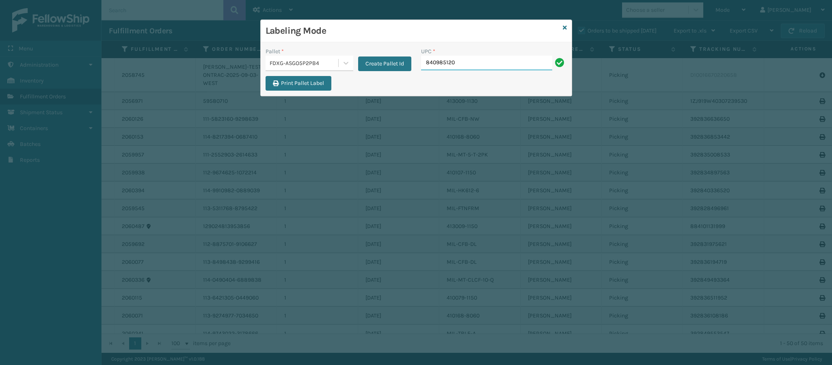
type input "8409851204"
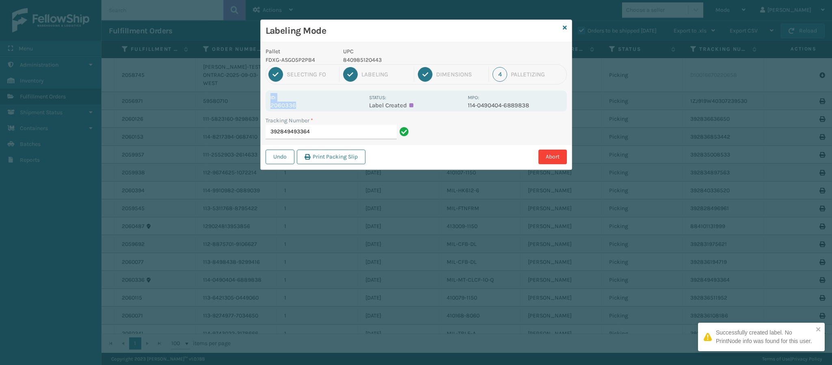
drag, startPoint x: 294, startPoint y: 104, endPoint x: 261, endPoint y: 101, distance: 33.4
click at [261, 101] on div "Pallet FDXG-ASGO5P2PB4 UPC 840985120443 1 Selecting FO 2 Labeling 3 Dimensions …" at bounding box center [416, 105] width 311 height 127
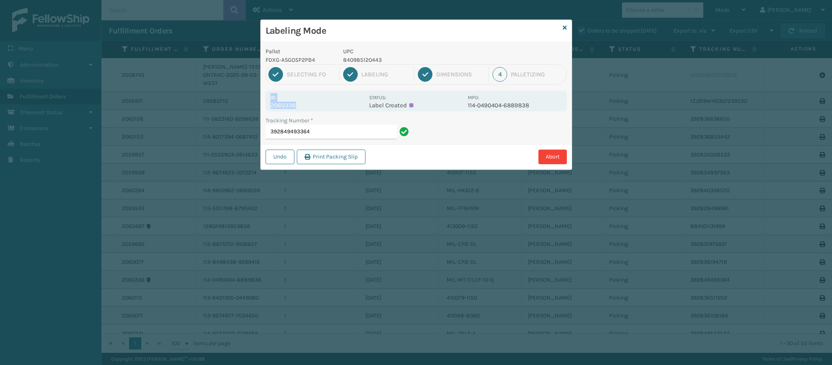
click at [296, 104] on p "2060336" at bounding box center [317, 105] width 94 height 7
click at [292, 105] on p "2060336" at bounding box center [317, 105] width 94 height 7
click at [295, 105] on p "2060336" at bounding box center [317, 105] width 94 height 7
click at [301, 105] on p "2060336" at bounding box center [317, 105] width 94 height 7
click at [299, 106] on p "2060336" at bounding box center [317, 105] width 94 height 7
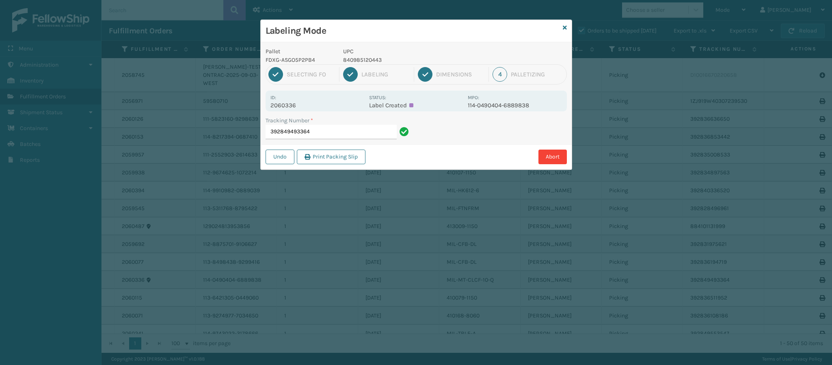
click at [299, 104] on p "2060336" at bounding box center [317, 105] width 94 height 7
click at [293, 105] on p "2060336" at bounding box center [317, 105] width 94 height 7
drag, startPoint x: 295, startPoint y: 105, endPoint x: 267, endPoint y: 104, distance: 27.7
click at [267, 104] on div "Id: 2060336 Status: Label Created MPO: 114-0490404-6889838" at bounding box center [416, 101] width 301 height 21
click at [322, 131] on input "392849493364" at bounding box center [331, 132] width 131 height 15
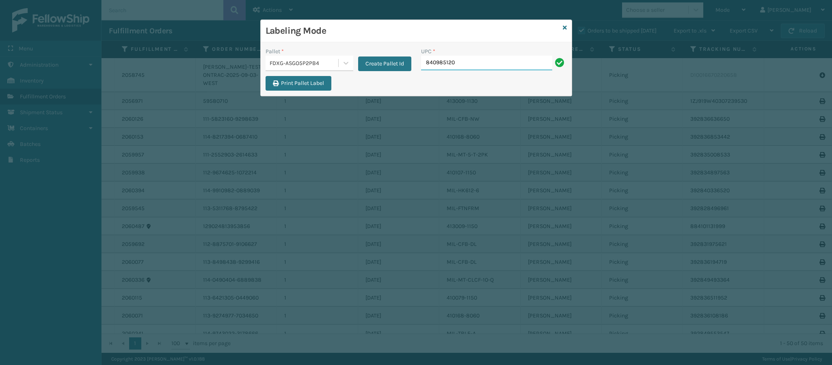
type input "8409851204"
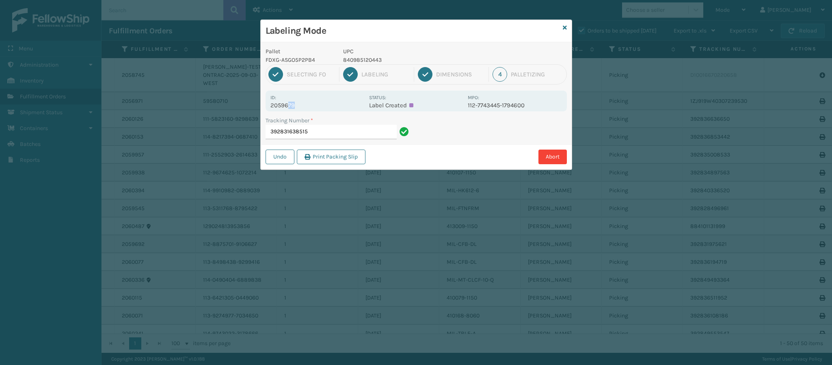
drag, startPoint x: 294, startPoint y: 106, endPoint x: 288, endPoint y: 103, distance: 7.3
click at [287, 103] on p "2059679" at bounding box center [317, 105] width 94 height 7
click at [299, 107] on p "2059679" at bounding box center [317, 105] width 94 height 7
drag, startPoint x: 294, startPoint y: 105, endPoint x: 260, endPoint y: 102, distance: 33.8
click at [260, 102] on div "Labeling Mode Pallet FDXG-ASGO5P2PB4 UPC 840985120443 1 Selecting FO 2 Labeling…" at bounding box center [416, 94] width 312 height 150
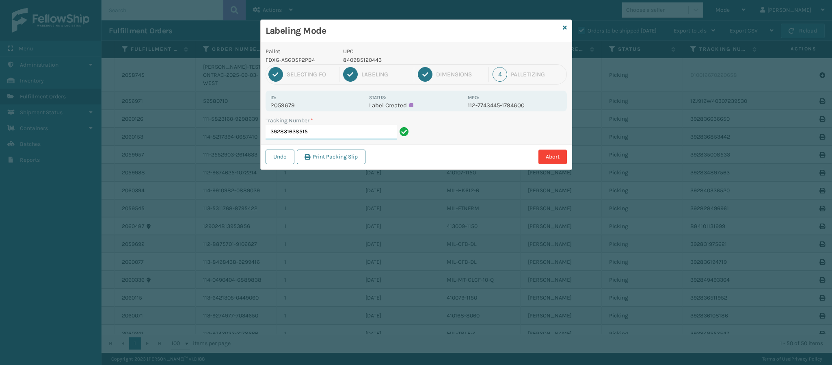
click at [320, 130] on input "392831638515" at bounding box center [331, 132] width 131 height 15
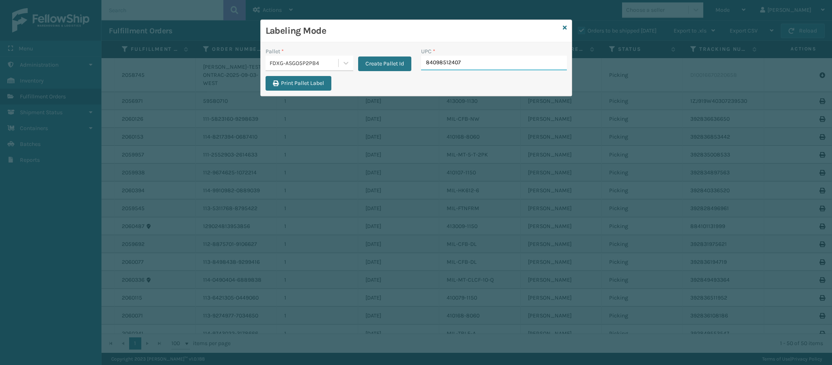
type input "840985124076"
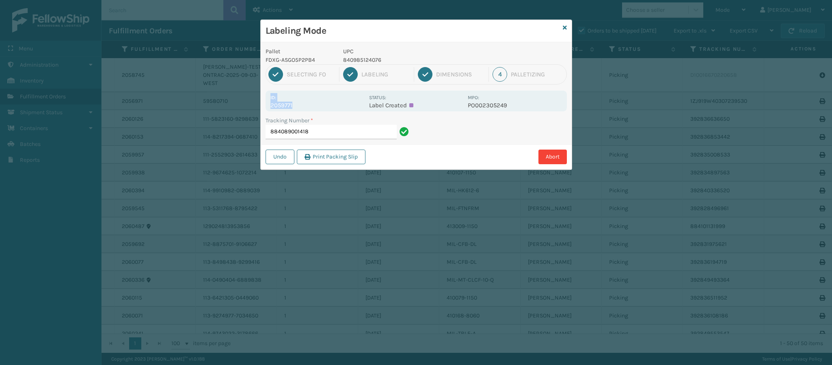
drag, startPoint x: 292, startPoint y: 106, endPoint x: 261, endPoint y: 99, distance: 31.3
click at [261, 99] on div "Pallet FDXG-ASGO5P2PB4 UPC 840985124076 1 Selecting FO 2 Labeling 3 Dimensions …" at bounding box center [416, 105] width 311 height 127
click at [295, 100] on div "Id: 2059771" at bounding box center [317, 101] width 94 height 16
click at [293, 107] on p "2059771" at bounding box center [317, 105] width 94 height 7
click at [294, 105] on p "2059771" at bounding box center [317, 105] width 94 height 7
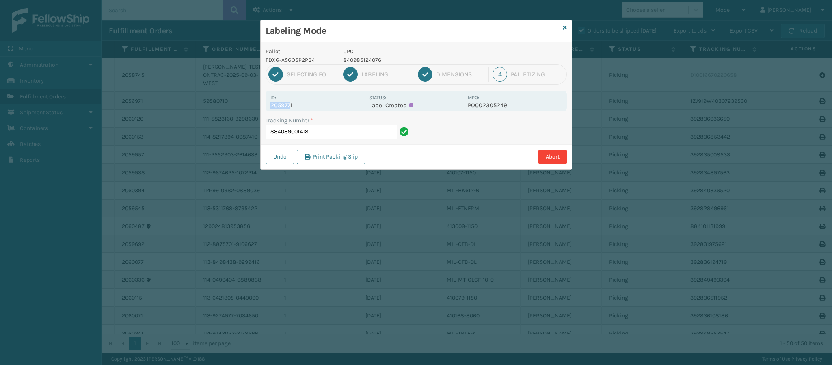
drag, startPoint x: 289, startPoint y: 106, endPoint x: 262, endPoint y: 107, distance: 27.2
click at [262, 107] on div "Pallet FDXG-ASGO5P2PB4 UPC 840985124076 1 Selecting FO 2 Labeling 3 Dimensions …" at bounding box center [416, 105] width 311 height 127
drag, startPoint x: 296, startPoint y: 105, endPoint x: 292, endPoint y: 104, distance: 4.1
click at [295, 104] on p "2059771" at bounding box center [317, 105] width 94 height 7
drag, startPoint x: 292, startPoint y: 106, endPoint x: 266, endPoint y: 106, distance: 26.0
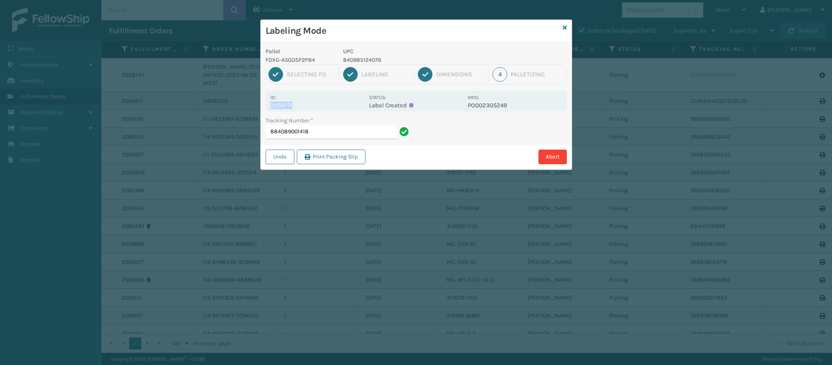
click at [266, 106] on div "Id: 2059771 Status: Label Created MPO: PO002305249" at bounding box center [416, 101] width 301 height 21
click at [314, 130] on input "884089001418" at bounding box center [331, 132] width 131 height 15
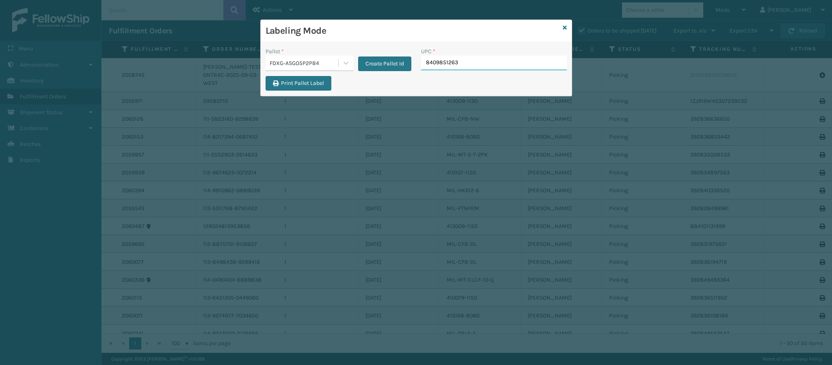
type input "84098512631"
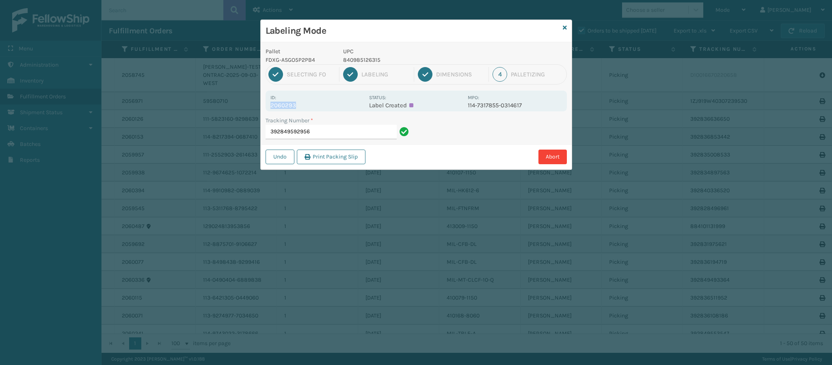
drag, startPoint x: 294, startPoint y: 105, endPoint x: 266, endPoint y: 104, distance: 28.0
click at [266, 104] on div "Id: 2060293 Status: Label Created MPO: 114-7317855-0314617" at bounding box center [416, 101] width 301 height 21
click at [344, 125] on input "392849592956" at bounding box center [331, 132] width 131 height 15
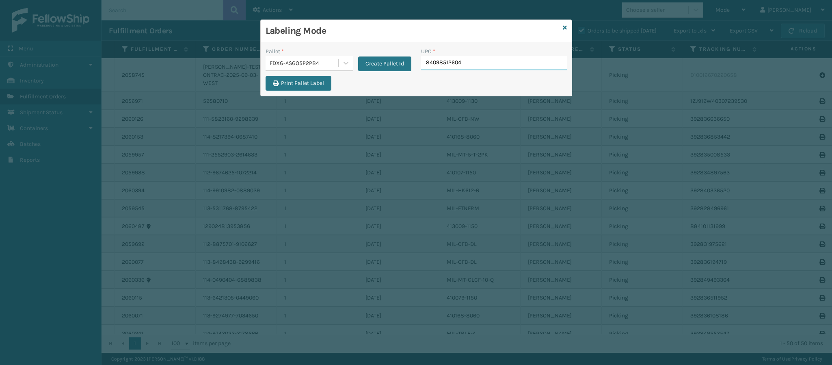
type input "840985126049"
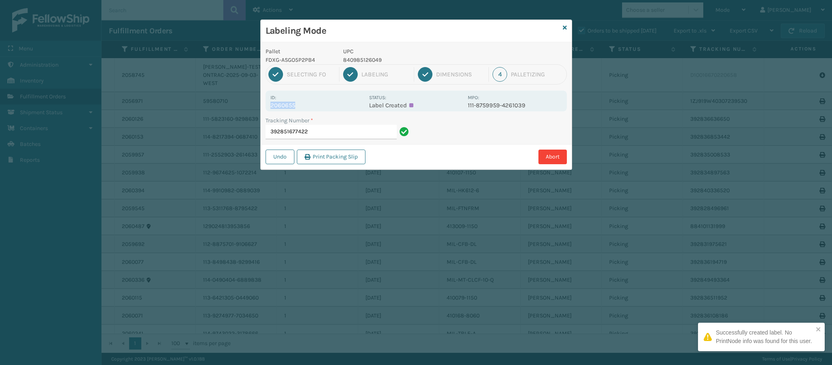
drag, startPoint x: 294, startPoint y: 106, endPoint x: 262, endPoint y: 104, distance: 32.2
click at [262, 104] on div "Pallet FDXG-ASGO5P2PB4 UPC 840985126049 1 Selecting FO 2 Labeling 3 Dimensions …" at bounding box center [416, 105] width 311 height 127
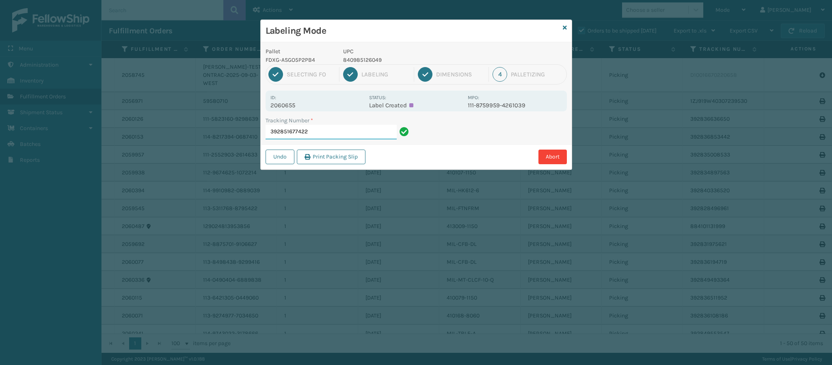
click at [331, 133] on input "392851677422" at bounding box center [331, 132] width 131 height 15
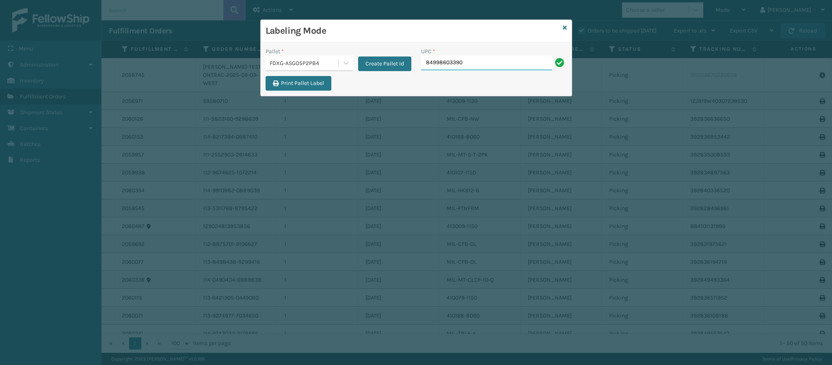
type input "849986033905"
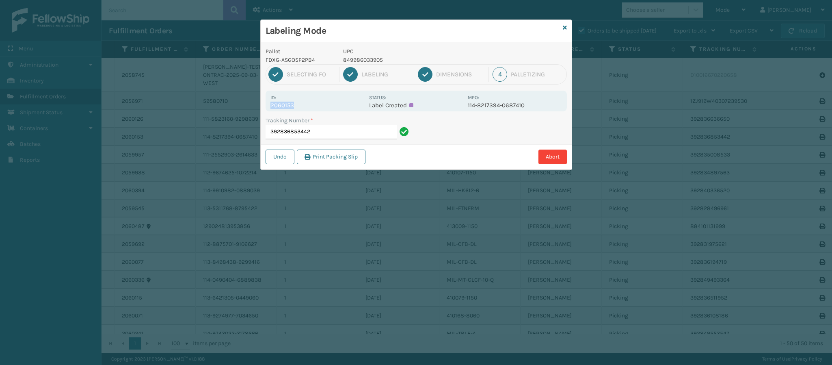
drag, startPoint x: 293, startPoint y: 105, endPoint x: 267, endPoint y: 104, distance: 25.6
click at [267, 104] on div "Id: 2060153 Status: Label Created MPO: 114-8217394-0687410" at bounding box center [416, 101] width 301 height 21
click at [362, 133] on input "392836853442" at bounding box center [331, 132] width 131 height 15
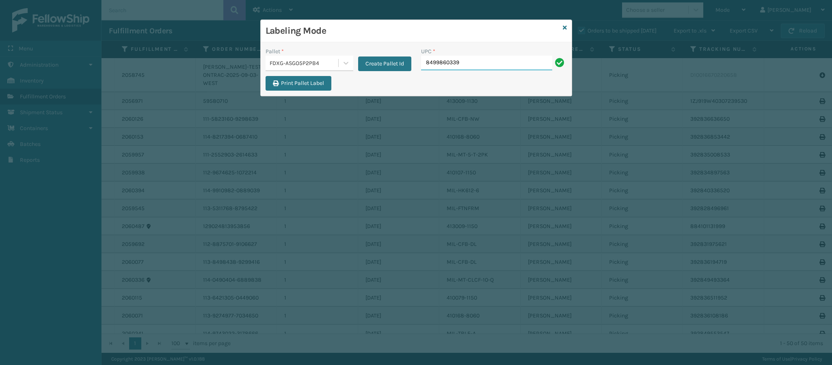
type input "84998603390"
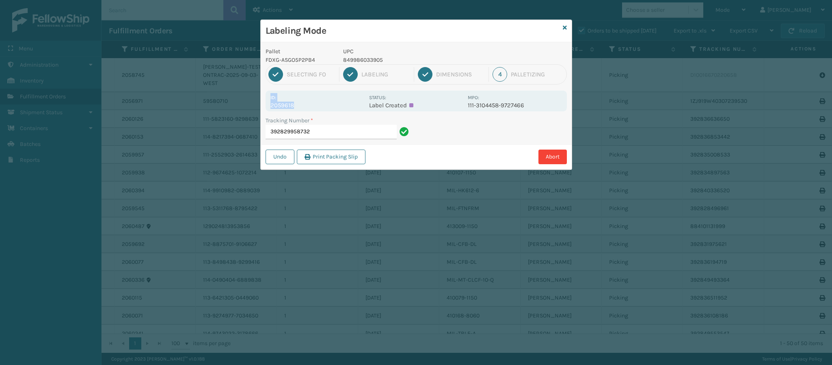
drag, startPoint x: 293, startPoint y: 105, endPoint x: 267, endPoint y: 102, distance: 25.8
click at [267, 102] on div "Id: 2059618 Status: Label Created MPO: 111-3104458-9727466" at bounding box center [416, 101] width 301 height 21
click at [296, 97] on div "Id: 2059618" at bounding box center [317, 101] width 94 height 16
click at [295, 97] on div "Id: 2059618" at bounding box center [317, 101] width 94 height 16
click at [294, 99] on div "Id: 2059618" at bounding box center [317, 101] width 94 height 16
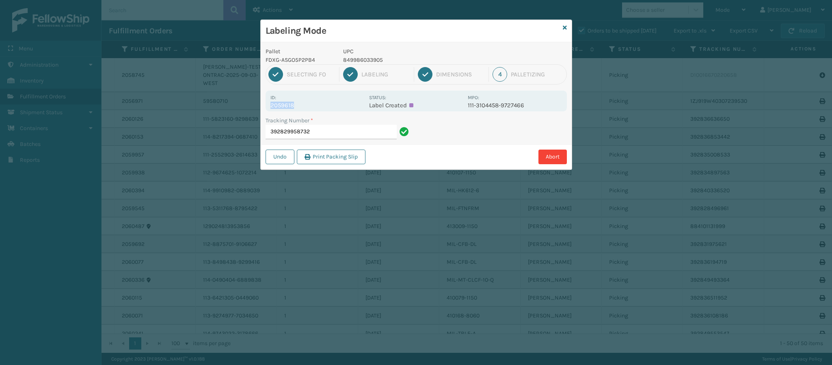
drag, startPoint x: 292, startPoint y: 106, endPoint x: 269, endPoint y: 105, distance: 23.2
click at [269, 105] on div "Id: 2059618 Status: Label Created MPO: 111-3104458-9727466" at bounding box center [416, 101] width 301 height 21
click at [322, 100] on div "Id: 2059618" at bounding box center [317, 101] width 94 height 16
click at [323, 130] on input "392829958732" at bounding box center [331, 132] width 131 height 15
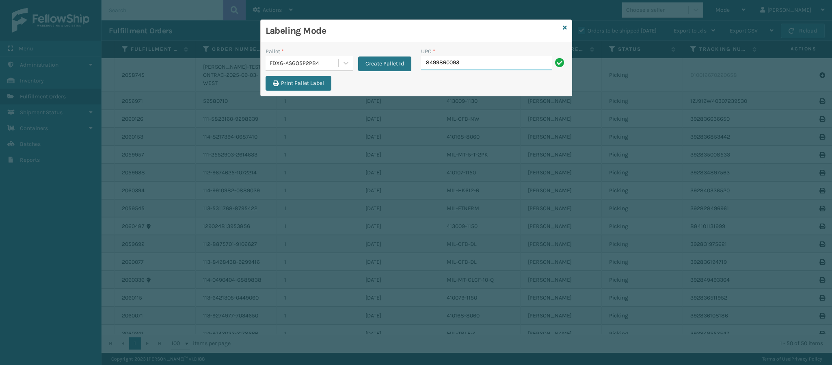
type input "84998600939"
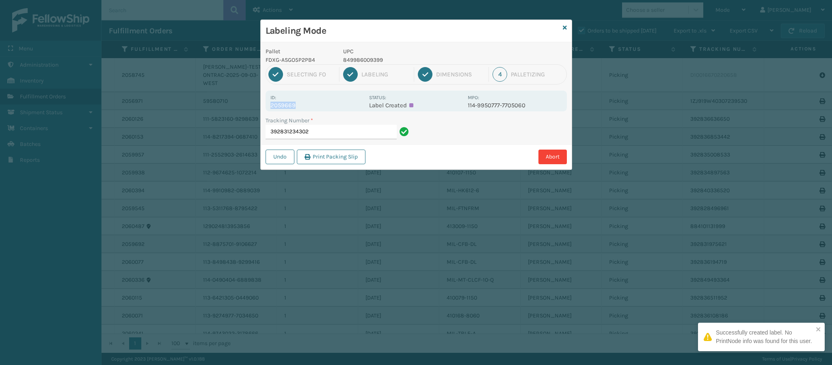
drag, startPoint x: 295, startPoint y: 105, endPoint x: 257, endPoint y: 106, distance: 37.4
click at [257, 106] on div "Labeling Mode Pallet FDXG-ASGO5P2PB4 UPC 849986009399 1 Selecting FO 2 Labeling…" at bounding box center [416, 182] width 832 height 365
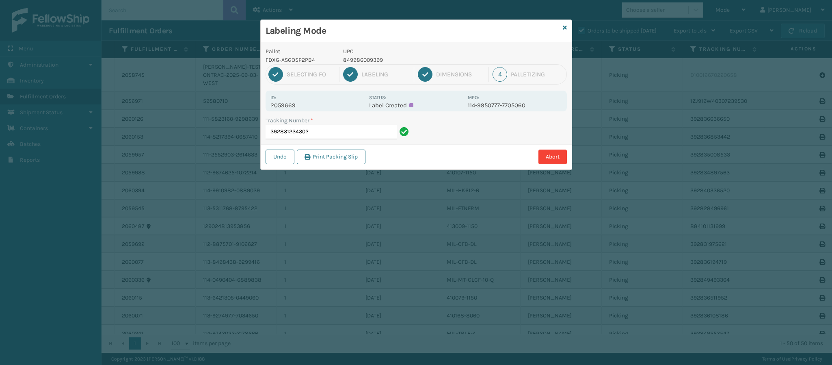
click at [333, 99] on div "Id: 2059669" at bounding box center [317, 101] width 94 height 16
click at [333, 100] on div "Id: 2059669" at bounding box center [317, 101] width 94 height 16
click at [353, 135] on input "392831234302" at bounding box center [331, 132] width 131 height 15
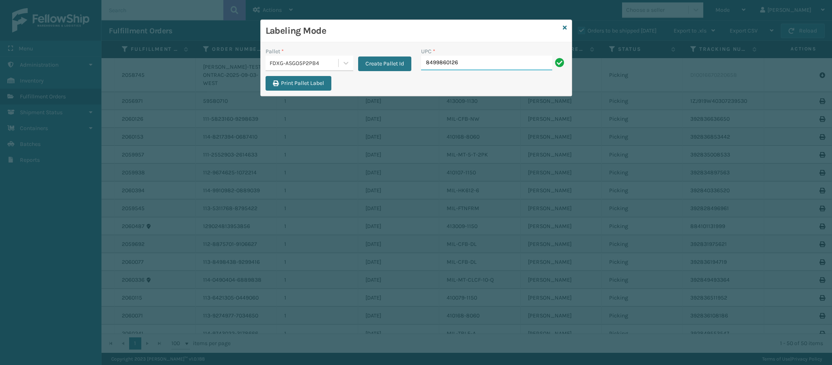
type input "84998601269"
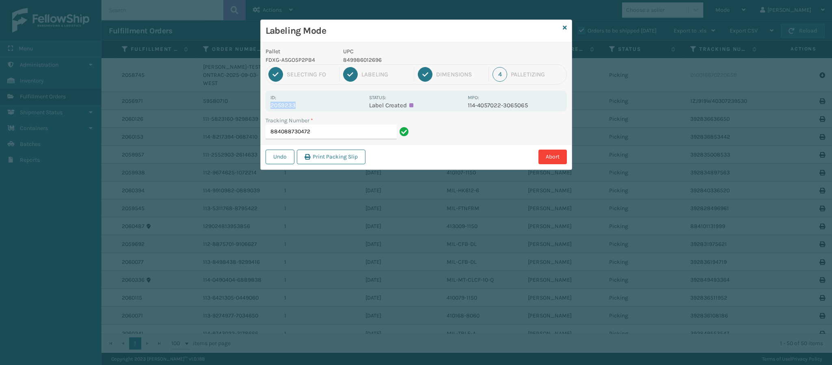
drag, startPoint x: 270, startPoint y: 106, endPoint x: 306, endPoint y: 106, distance: 35.3
click at [306, 106] on p "2059233" at bounding box center [317, 105] width 94 height 7
click at [318, 131] on input "884088730472" at bounding box center [331, 132] width 131 height 15
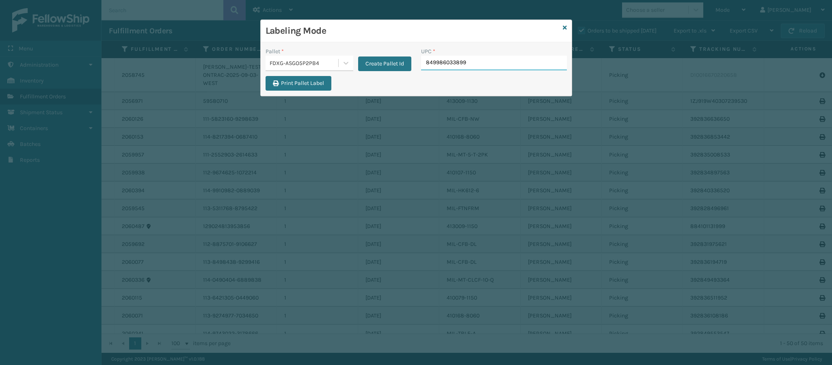
type input "849986033899"
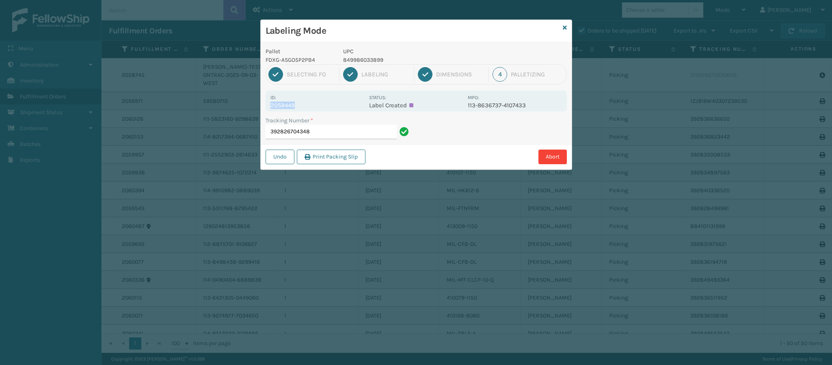
drag, startPoint x: 270, startPoint y: 107, endPoint x: 301, endPoint y: 104, distance: 31.0
click at [301, 104] on p "2059449" at bounding box center [317, 105] width 94 height 7
click at [316, 133] on input "392826704348" at bounding box center [331, 132] width 131 height 15
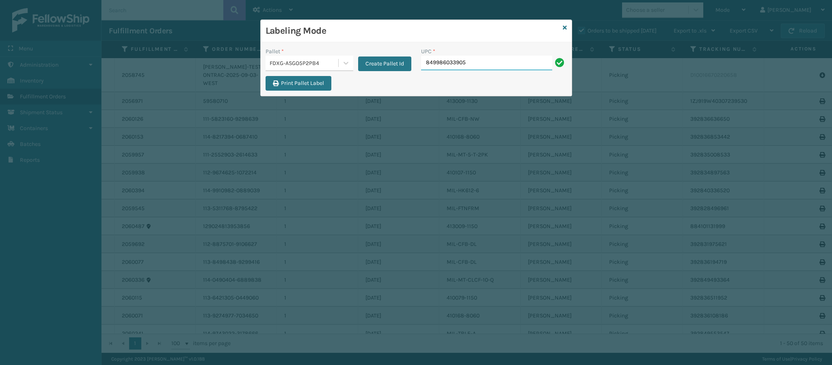
type input "849986033905"
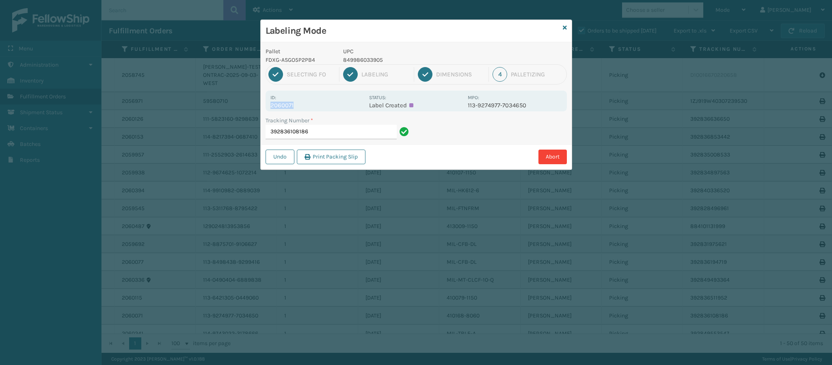
drag, startPoint x: 270, startPoint y: 106, endPoint x: 316, endPoint y: 105, distance: 45.9
click at [316, 105] on div "Id: 2060071 Status: Label Created MPO: 113-9274977-7034650" at bounding box center [416, 101] width 301 height 21
click at [328, 132] on input "392836108186" at bounding box center [331, 132] width 131 height 15
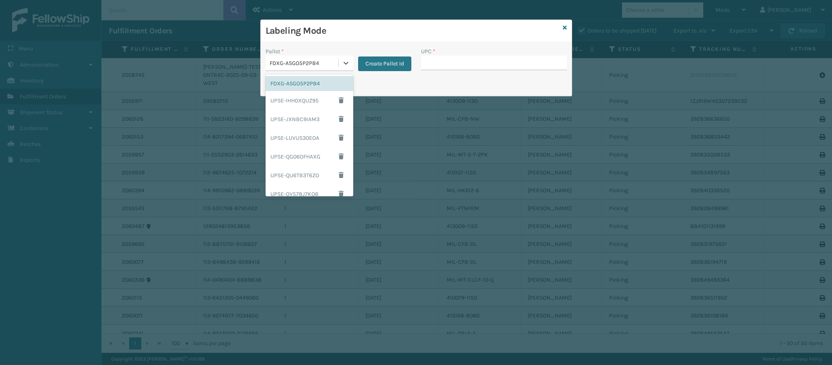
click at [321, 58] on div "FDXG-ASGO5P2PB4" at bounding box center [302, 62] width 73 height 13
click at [402, 84] on div "Print Pallet Label" at bounding box center [416, 85] width 311 height 19
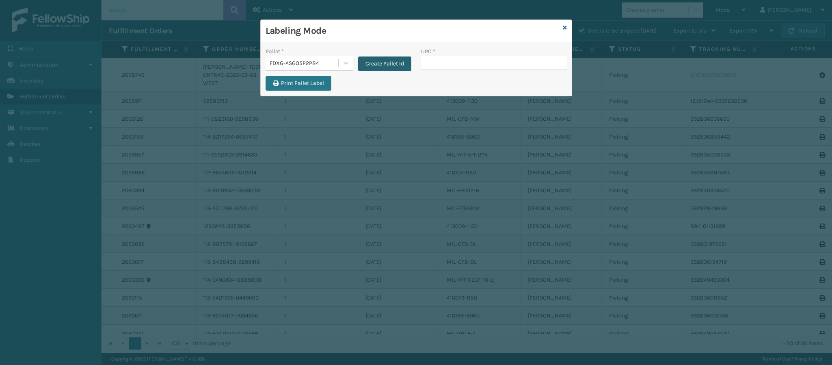
click at [370, 65] on button "Create Pallet Id" at bounding box center [384, 63] width 53 height 15
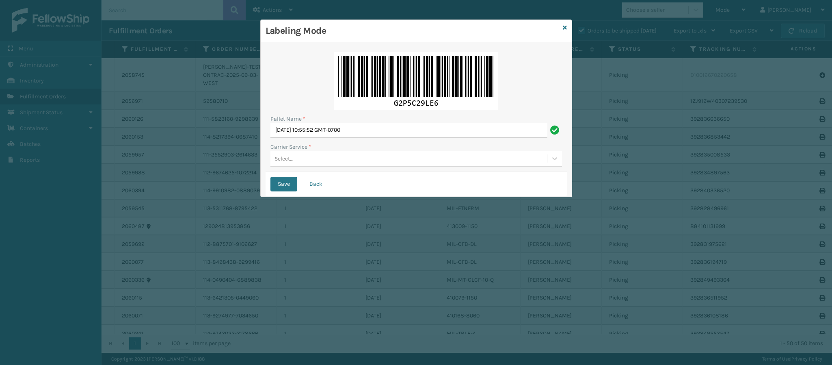
click at [333, 162] on div "Select..." at bounding box center [408, 158] width 277 height 13
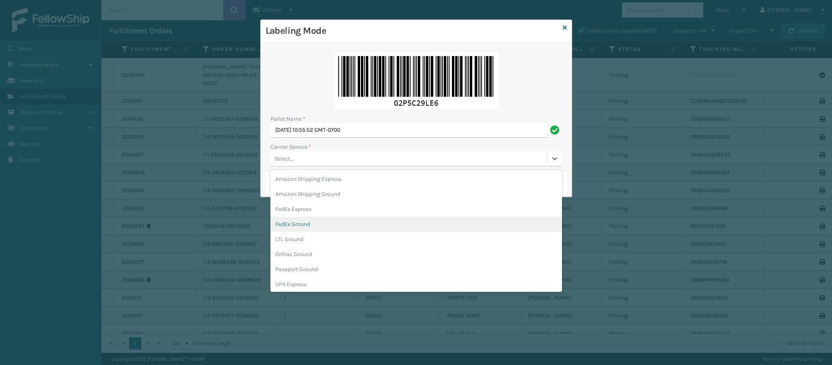
scroll to position [46, 0]
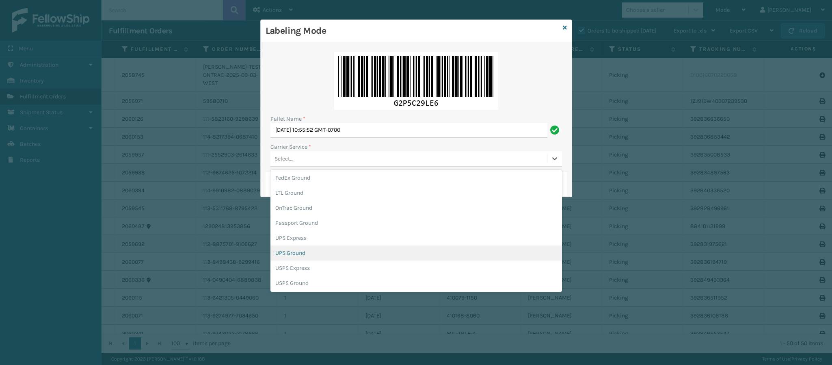
click at [301, 249] on div "UPS Ground" at bounding box center [416, 252] width 292 height 15
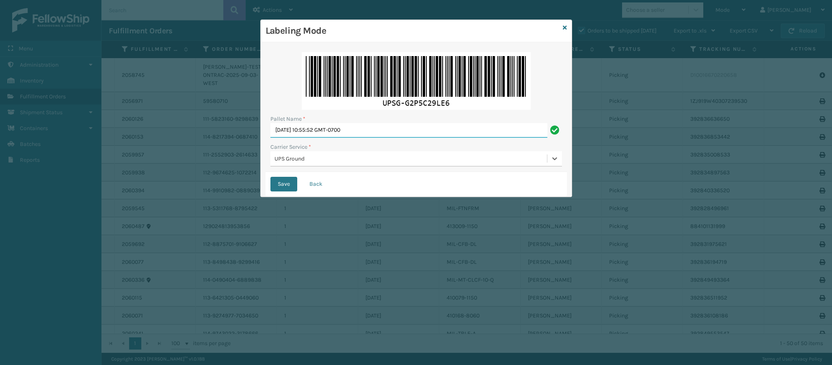
click at [379, 136] on input "[DATE] 10:55:52 GMT-0700" at bounding box center [408, 130] width 277 height 15
type input "T"
type input "BOX TRUCK"
click at [280, 184] on button "Save" at bounding box center [283, 184] width 27 height 15
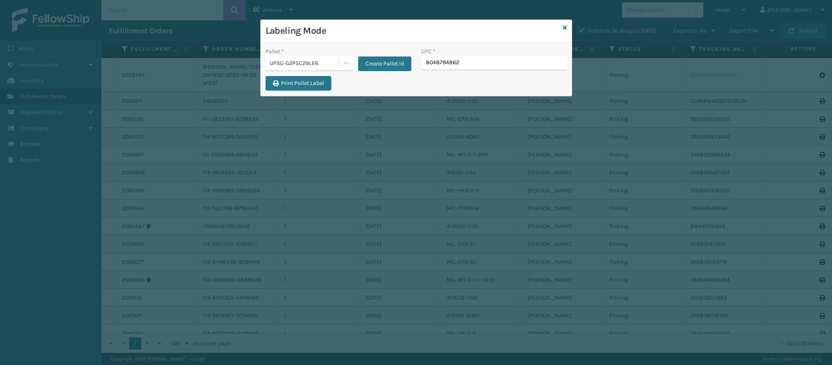
type input "80487948629"
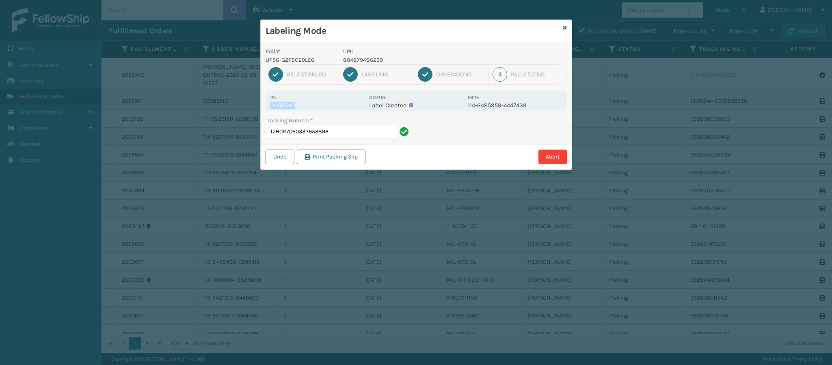
drag, startPoint x: 294, startPoint y: 106, endPoint x: 260, endPoint y: 103, distance: 34.7
click at [260, 103] on div "Labeling Mode Pallet UPSG-G2P5C29LE6 UPC 804879486299 1 Selecting FO 2 Labeling…" at bounding box center [416, 182] width 832 height 365
click at [371, 130] on input "1ZH0R7060332953896" at bounding box center [331, 132] width 131 height 15
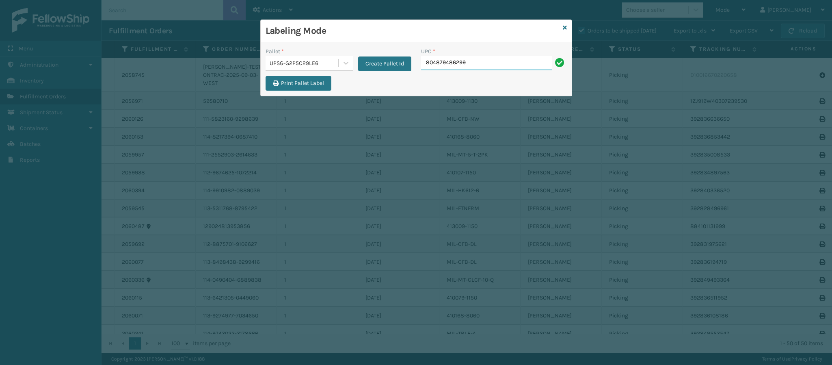
type input "804879486299"
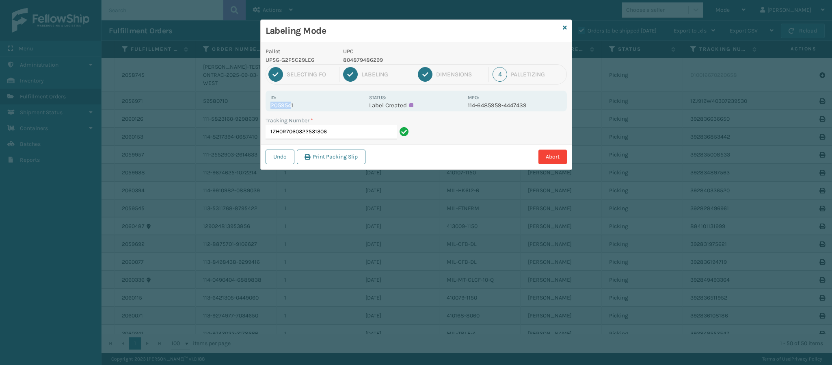
drag, startPoint x: 292, startPoint y: 105, endPoint x: 266, endPoint y: 104, distance: 26.4
click at [266, 104] on div "Id: 2059541 Status: Label Created MPO: 114-6485959-4447439" at bounding box center [416, 101] width 301 height 21
click at [317, 100] on div "Id: 2059541" at bounding box center [317, 101] width 94 height 16
drag, startPoint x: 293, startPoint y: 105, endPoint x: 270, endPoint y: 106, distance: 23.2
click at [270, 106] on div "Id: 2059541 Status: Label Created MPO: 114-6485959-4447439" at bounding box center [416, 101] width 301 height 21
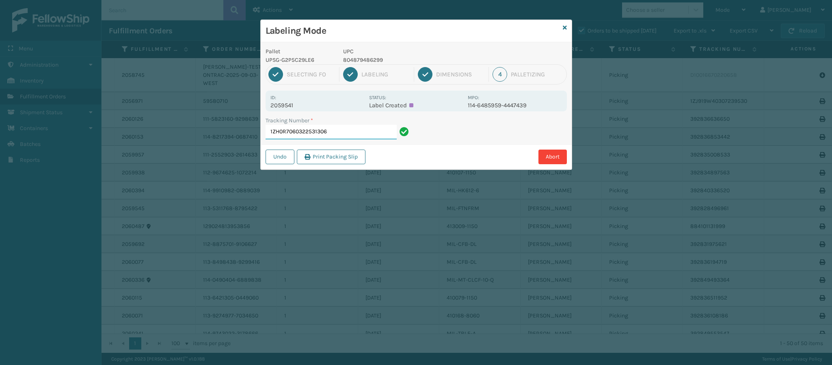
click at [329, 133] on input "1ZH0R7060322531306" at bounding box center [331, 132] width 131 height 15
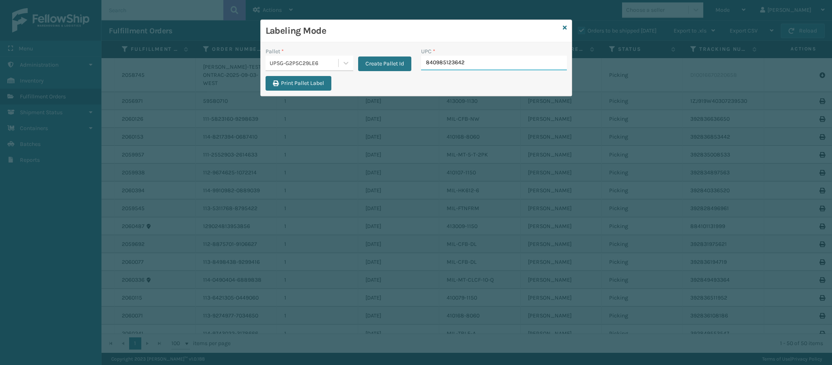
type input "840985123642"
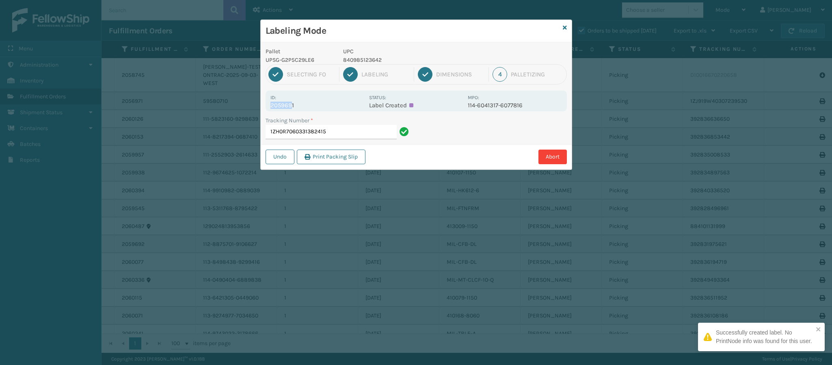
drag, startPoint x: 292, startPoint y: 107, endPoint x: 269, endPoint y: 106, distance: 23.2
click at [269, 106] on div "Id: 2059691 Status: Label Created MPO: 114-6041317-6077816" at bounding box center [416, 101] width 301 height 21
click at [303, 107] on p "2059691" at bounding box center [317, 105] width 94 height 7
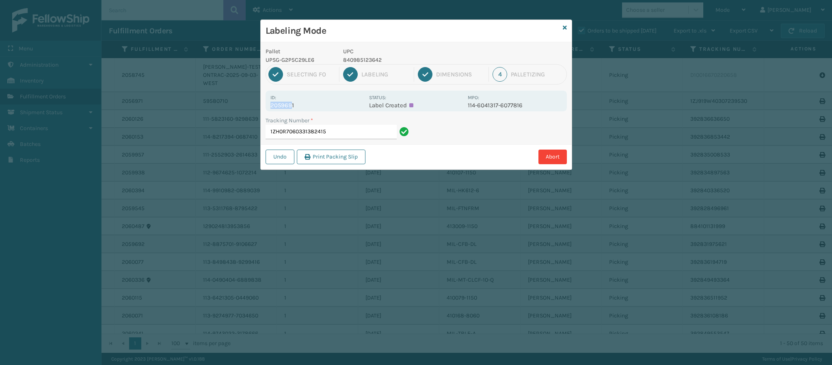
drag, startPoint x: 291, startPoint y: 106, endPoint x: 267, endPoint y: 106, distance: 24.4
click at [259, 108] on div "Labeling Mode Pallet UPSG-G2P5C29LE6 UPC 840985123642 1 Selecting FO 2 Labeling…" at bounding box center [416, 182] width 832 height 365
click at [301, 100] on div "Id: 2059691" at bounding box center [317, 101] width 94 height 16
drag, startPoint x: 293, startPoint y: 105, endPoint x: 268, endPoint y: 105, distance: 24.8
click at [268, 105] on div "Id: 2059691 Status: Label Created MPO: 114-6041317-6077816" at bounding box center [416, 101] width 301 height 21
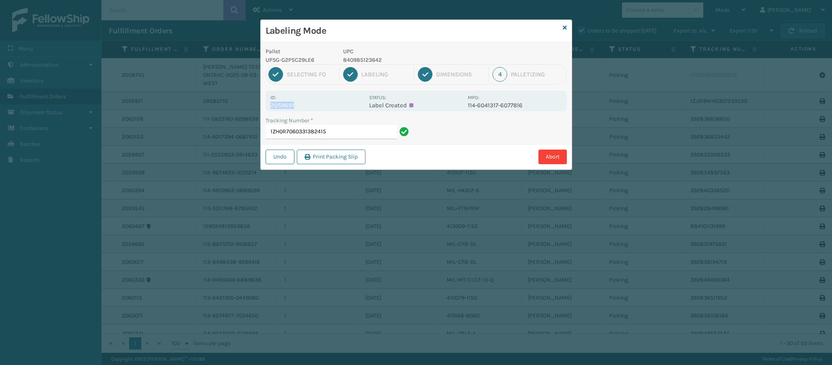
click at [316, 104] on p "2059691" at bounding box center [317, 105] width 94 height 7
drag, startPoint x: 334, startPoint y: 140, endPoint x: 338, endPoint y: 125, distance: 15.9
click at [338, 125] on div "Tracking Number * 1ZH0R7060331382415" at bounding box center [339, 130] width 156 height 28
click at [337, 128] on input "1ZH0R7060331382415" at bounding box center [331, 132] width 131 height 15
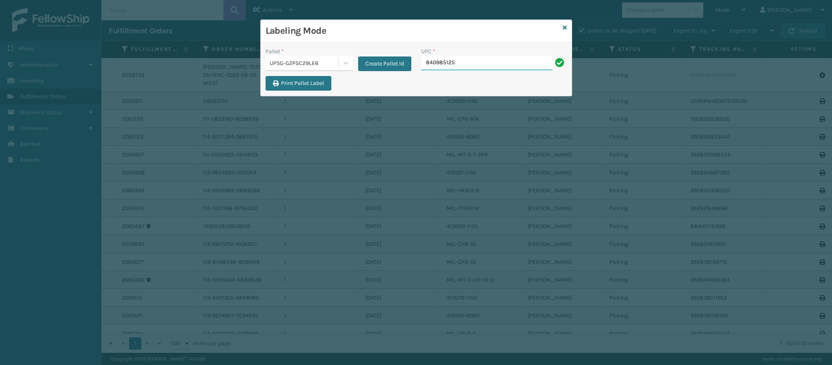
type input "8409851257"
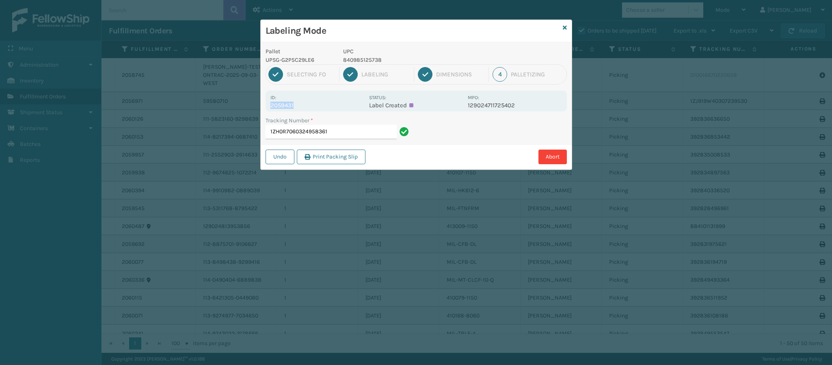
drag, startPoint x: 295, startPoint y: 104, endPoint x: 266, endPoint y: 106, distance: 29.3
click at [266, 106] on div "Id: 2059431 Status: Label Created MPO: 129024711725402" at bounding box center [416, 101] width 301 height 21
click at [366, 128] on input "1ZH0R7060324958361" at bounding box center [331, 132] width 131 height 15
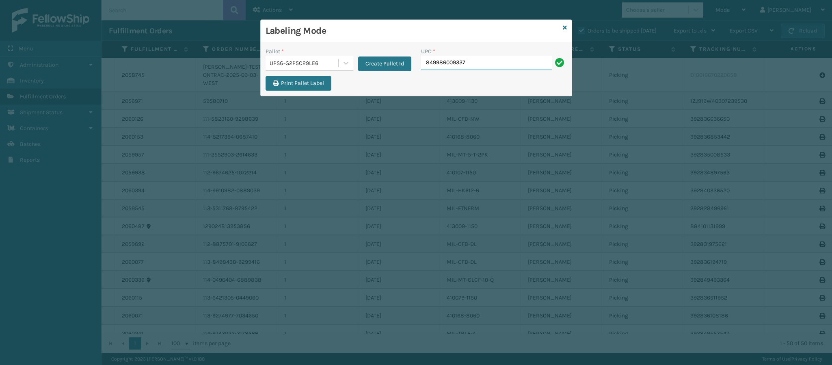
type input "849986009337"
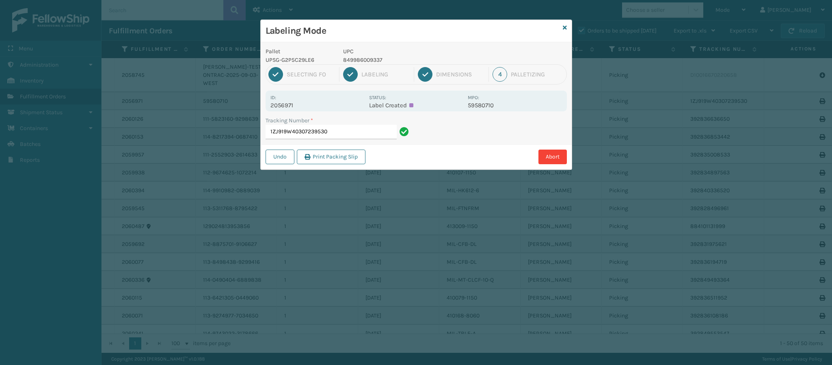
click at [270, 106] on div "Id: 2056971 Status: Label Created MPO: 59580710" at bounding box center [416, 101] width 301 height 21
drag, startPoint x: 270, startPoint y: 106, endPoint x: 308, endPoint y: 105, distance: 37.8
click at [308, 105] on p "2056971" at bounding box center [317, 105] width 94 height 7
click at [371, 135] on input "1ZJ919W40307239530" at bounding box center [331, 132] width 131 height 15
